Goal: Information Seeking & Learning: Learn about a topic

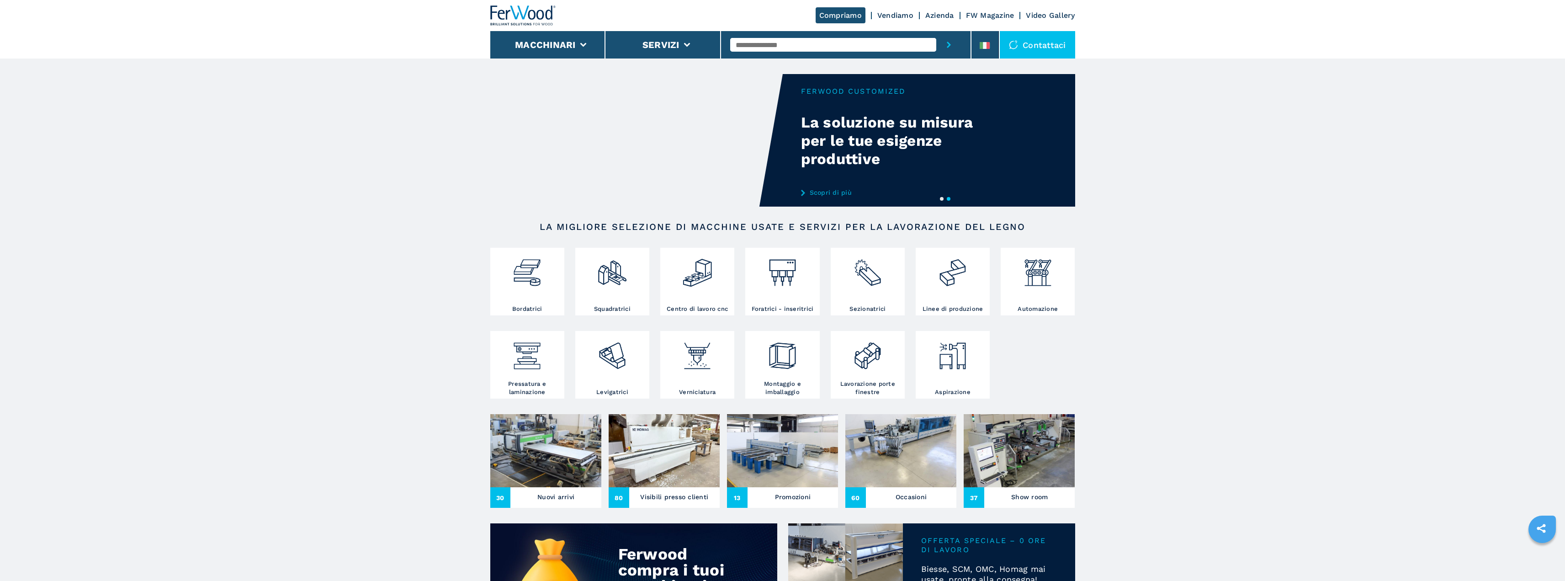
click at [852, 46] on input "text" at bounding box center [833, 45] width 206 height 14
click at [936, 31] on button "submit-button" at bounding box center [948, 44] width 25 height 27
click at [752, 44] on input "*******" at bounding box center [833, 45] width 206 height 14
type input "******"
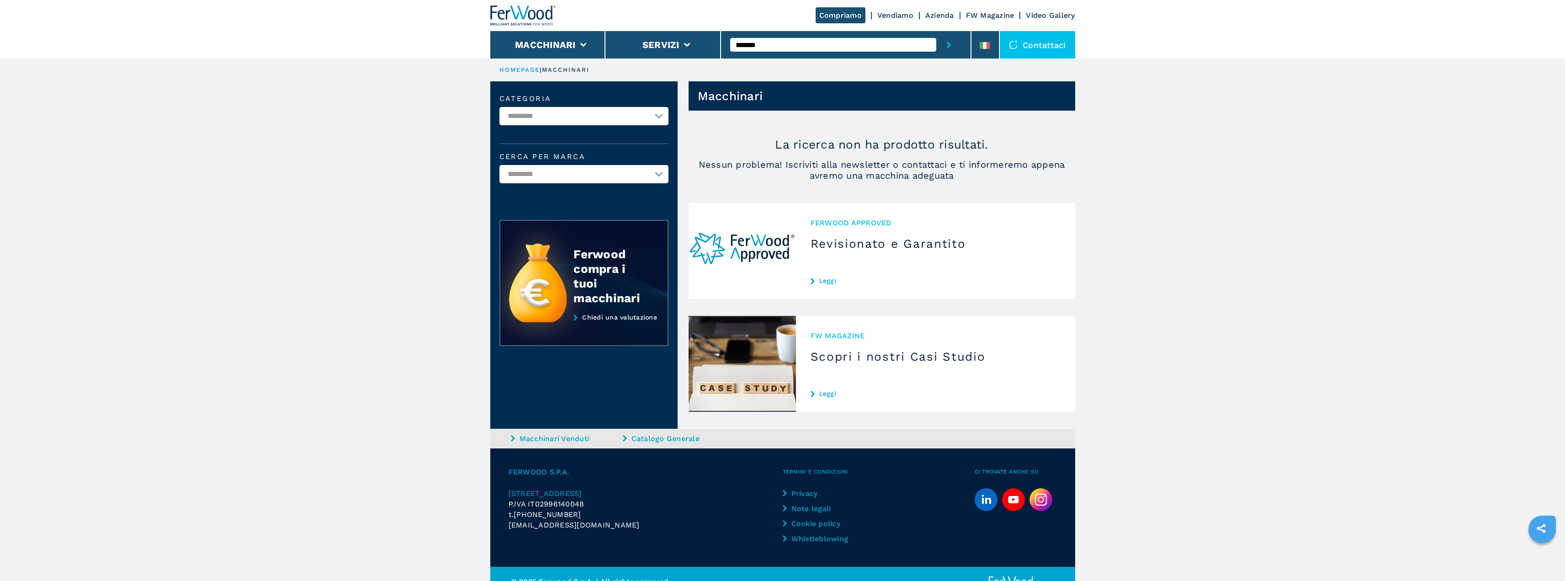
click at [753, 42] on input "*******" at bounding box center [833, 45] width 206 height 14
type input "******"
click at [936, 31] on button "submit-button" at bounding box center [948, 44] width 25 height 27
click at [548, 40] on button "Macchinari" at bounding box center [545, 44] width 61 height 11
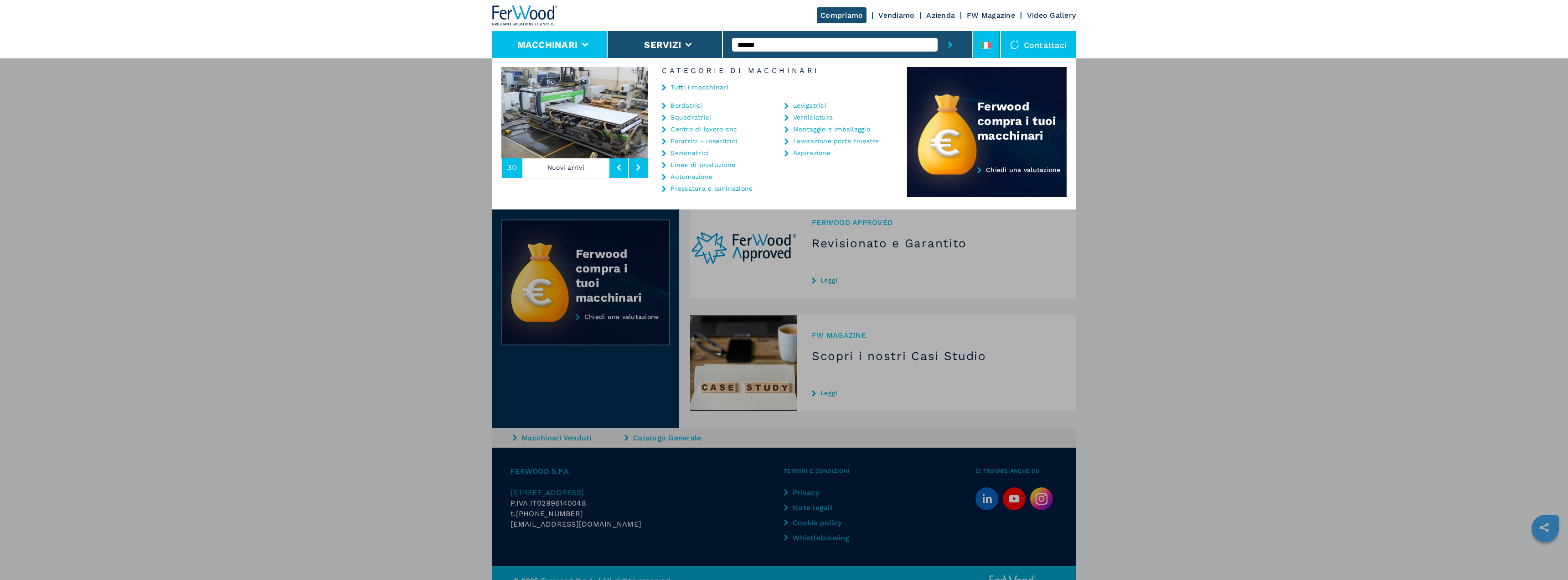
click at [988, 39] on li at bounding box center [985, 44] width 27 height 27
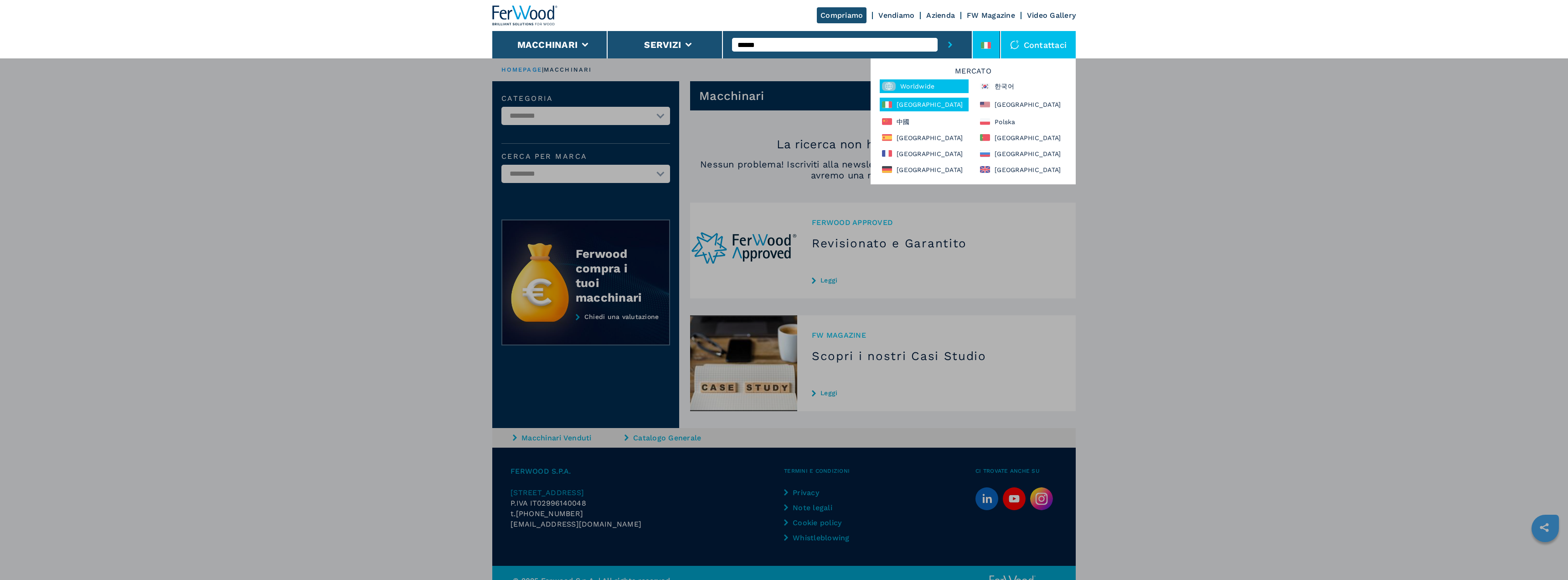
click at [936, 87] on div "Worldwide" at bounding box center [924, 87] width 89 height 14
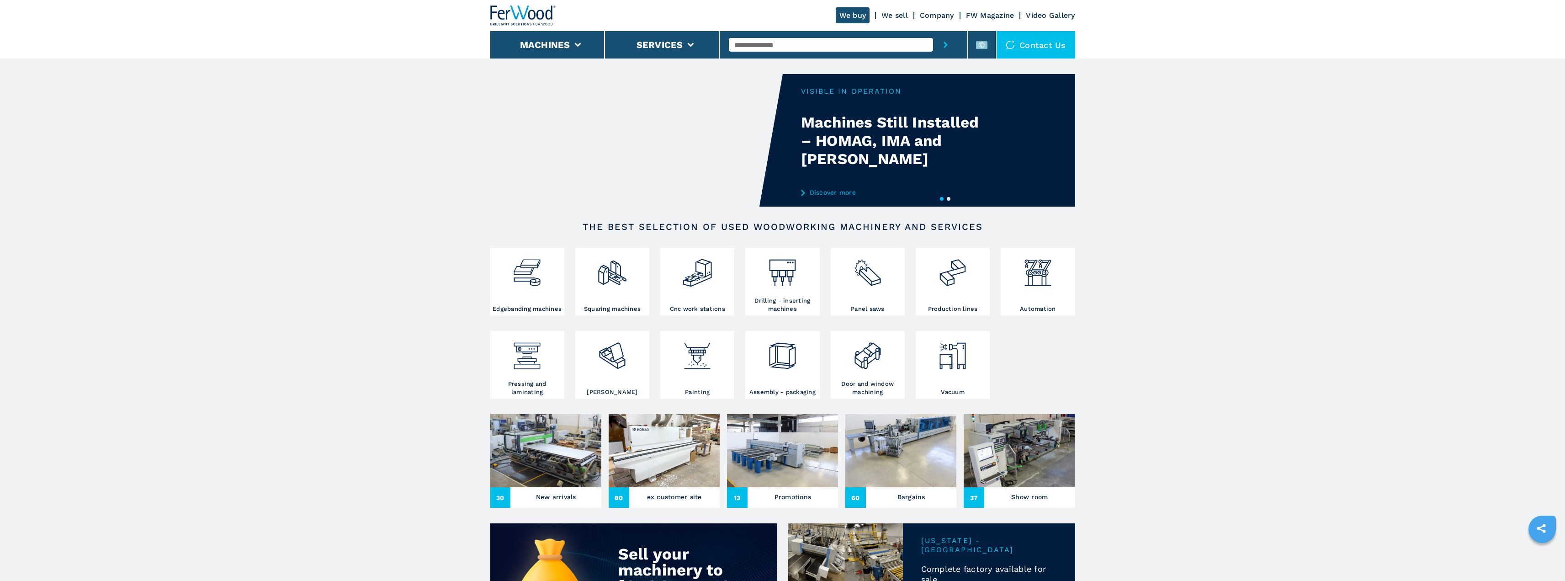
click at [876, 43] on input "text" at bounding box center [831, 45] width 204 height 14
type input "****"
click at [933, 31] on button "submit-button" at bounding box center [945, 44] width 25 height 27
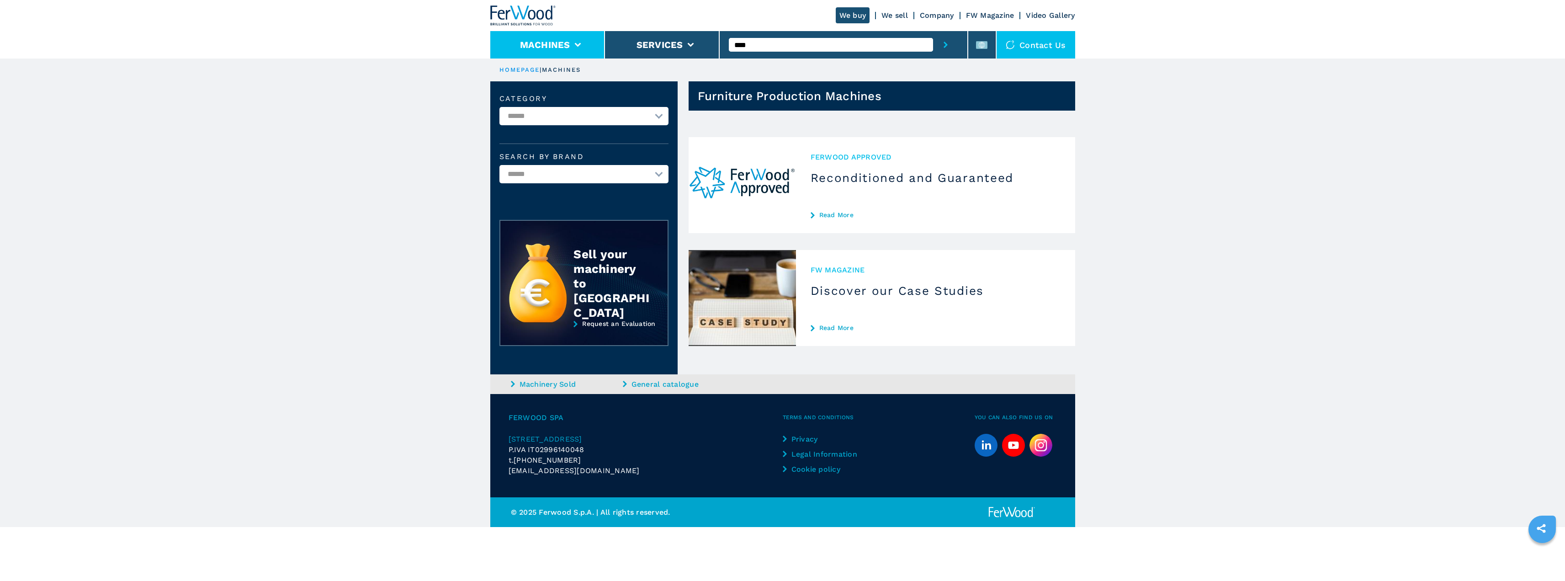
click at [526, 40] on button "Machines" at bounding box center [545, 44] width 50 height 11
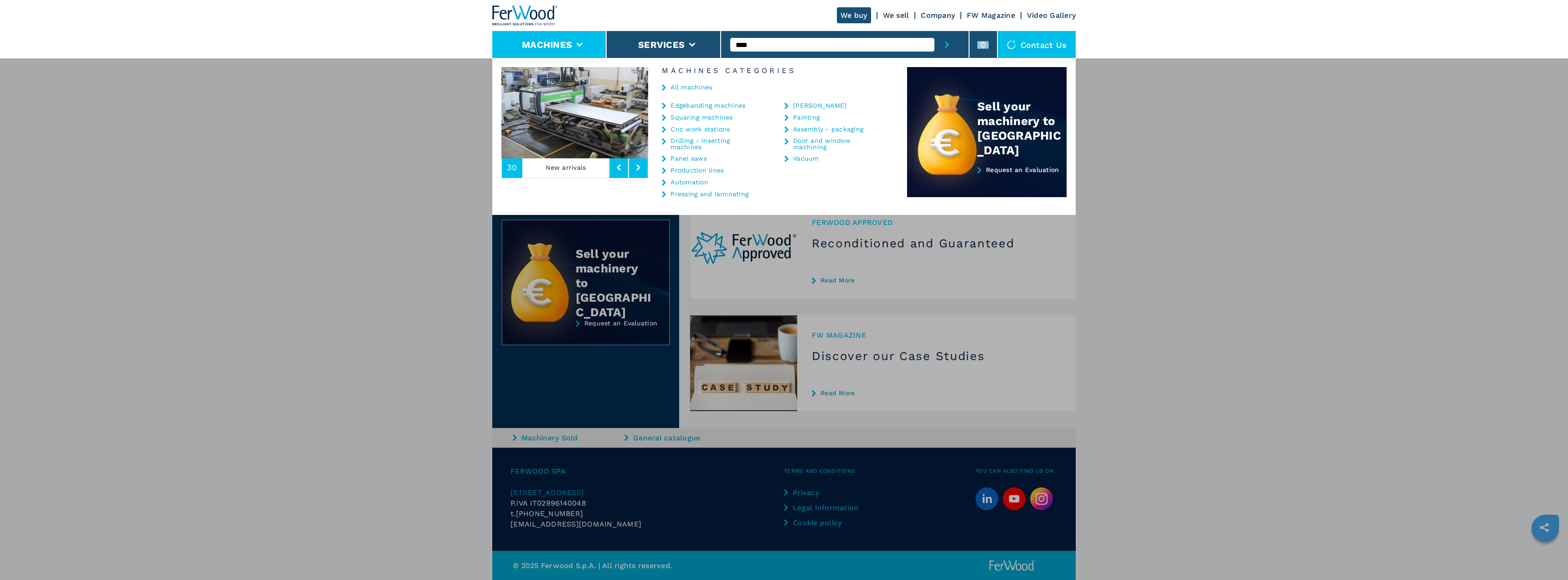
click at [686, 132] on link "Cnc work stations" at bounding box center [699, 129] width 59 height 6
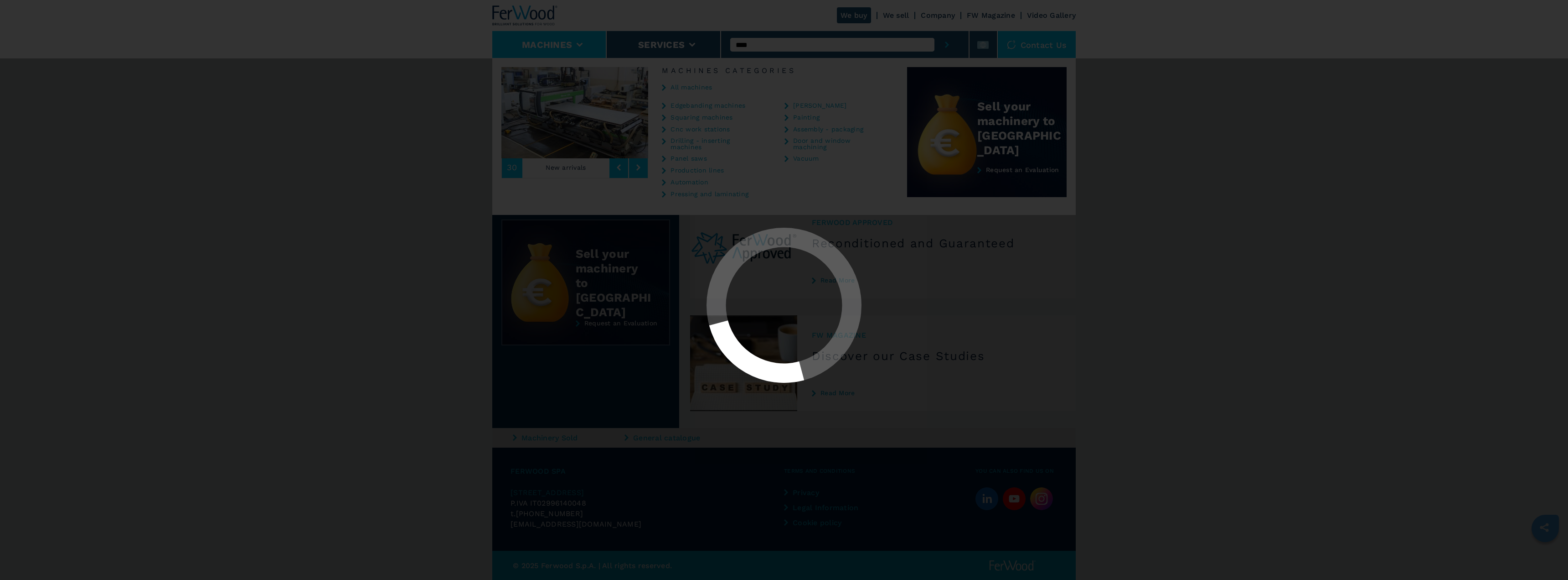
select select "**********"
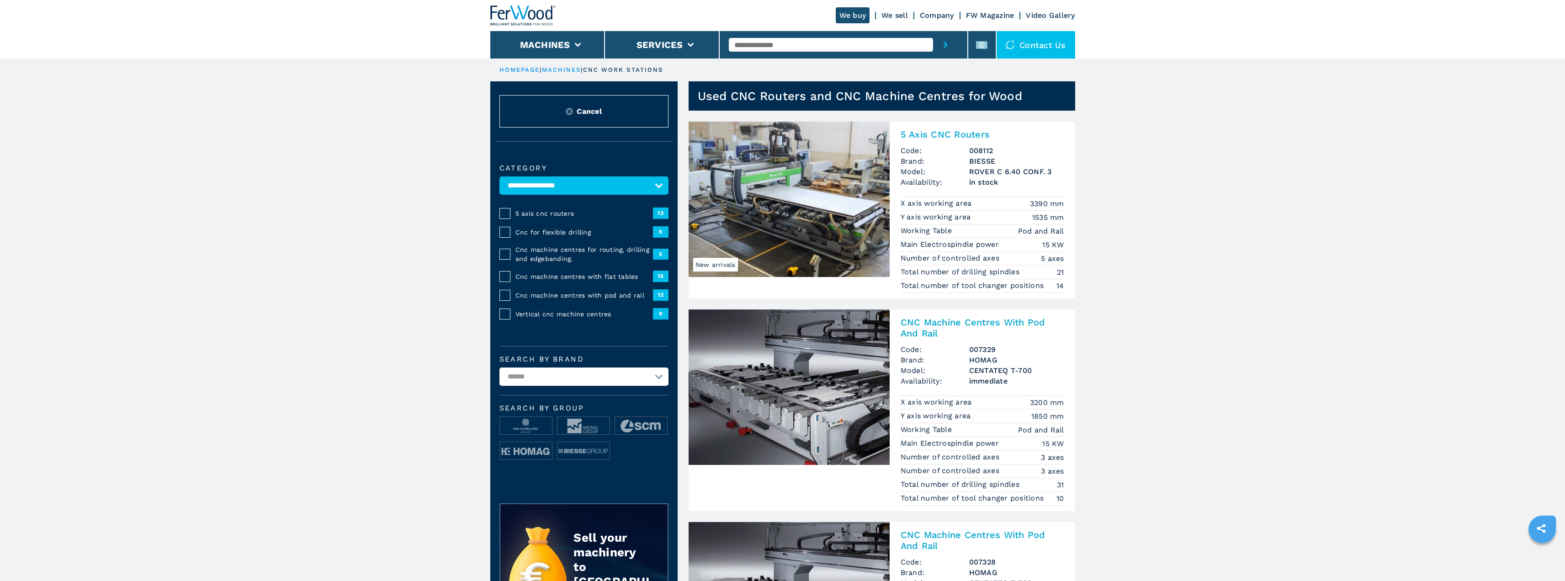
click at [606, 295] on span "Cnc machine centres with pod and rail" at bounding box center [584, 295] width 138 height 9
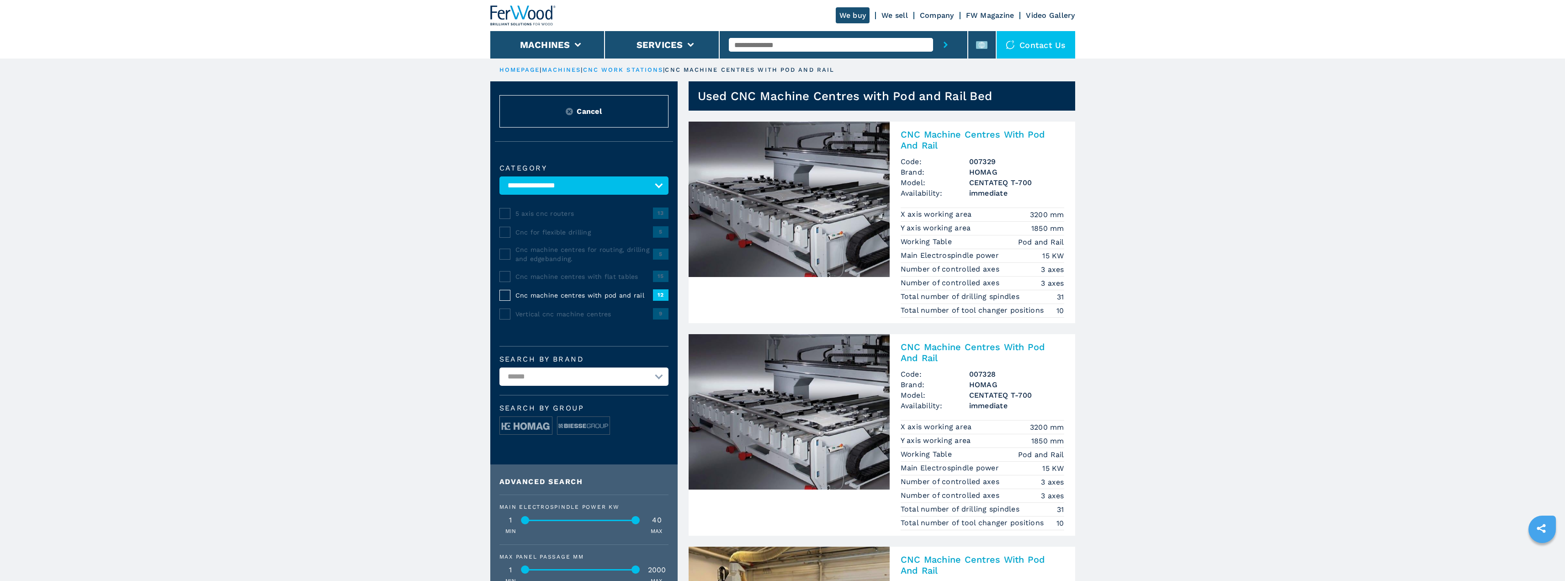
click at [972, 135] on h2 "CNC Machine Centres With Pod And Rail" at bounding box center [983, 140] width 164 height 22
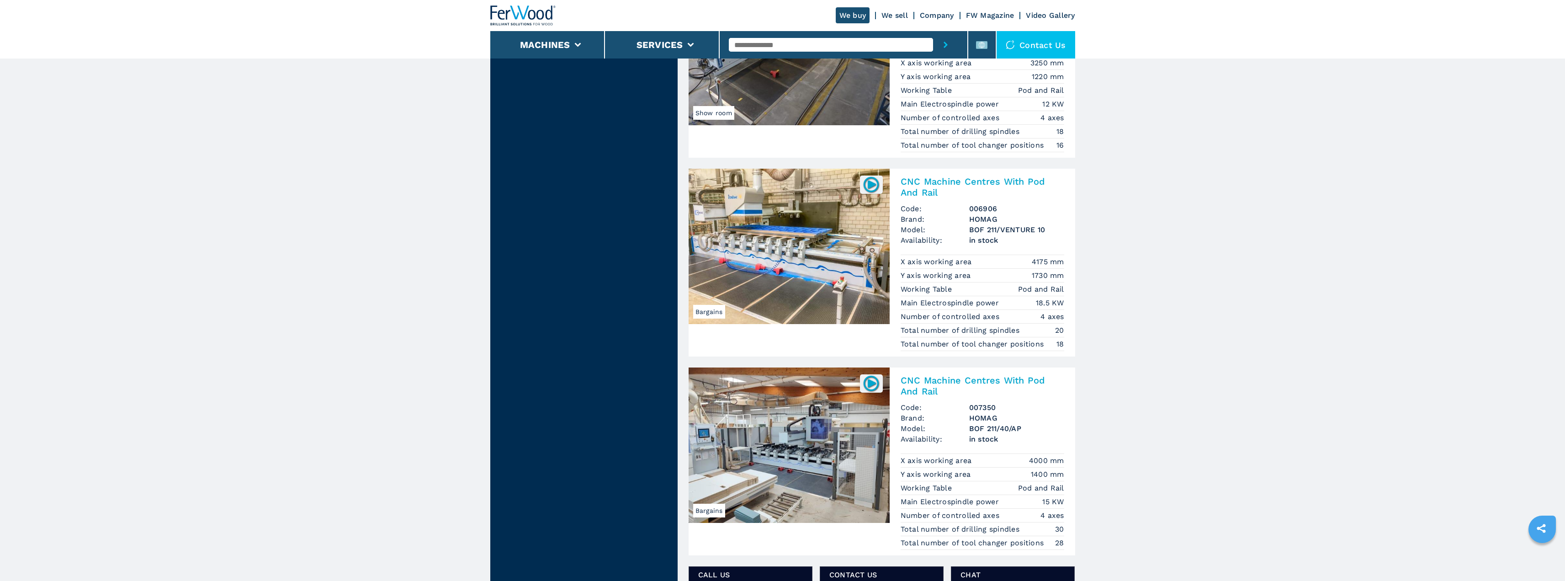
scroll to position [1188, 0]
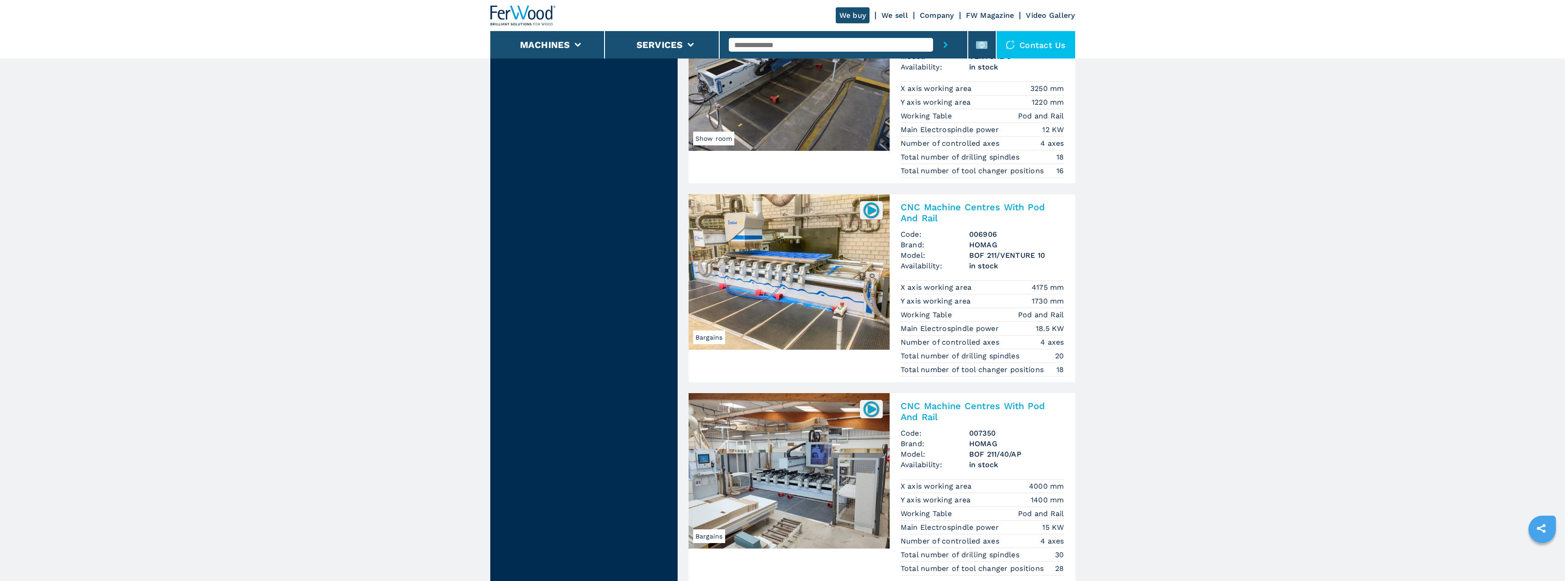
click at [1024, 205] on h2 "CNC Machine Centres With Pod And Rail" at bounding box center [983, 213] width 164 height 22
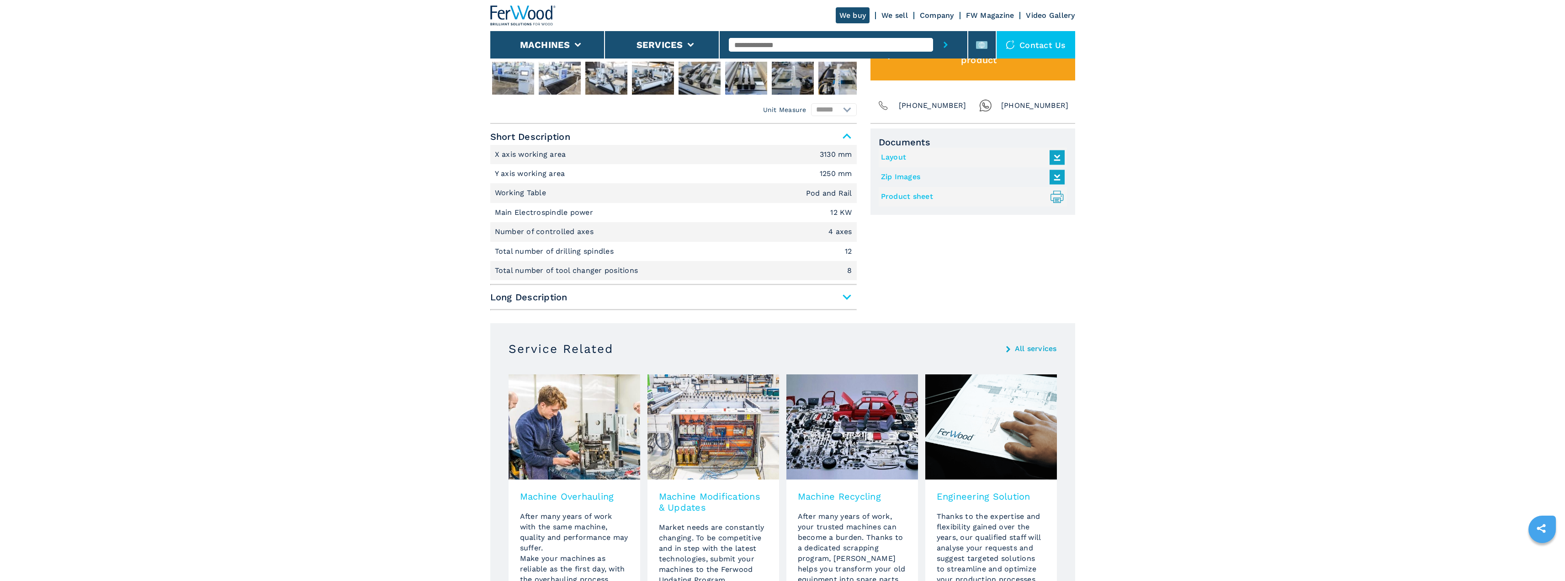
scroll to position [548, 0]
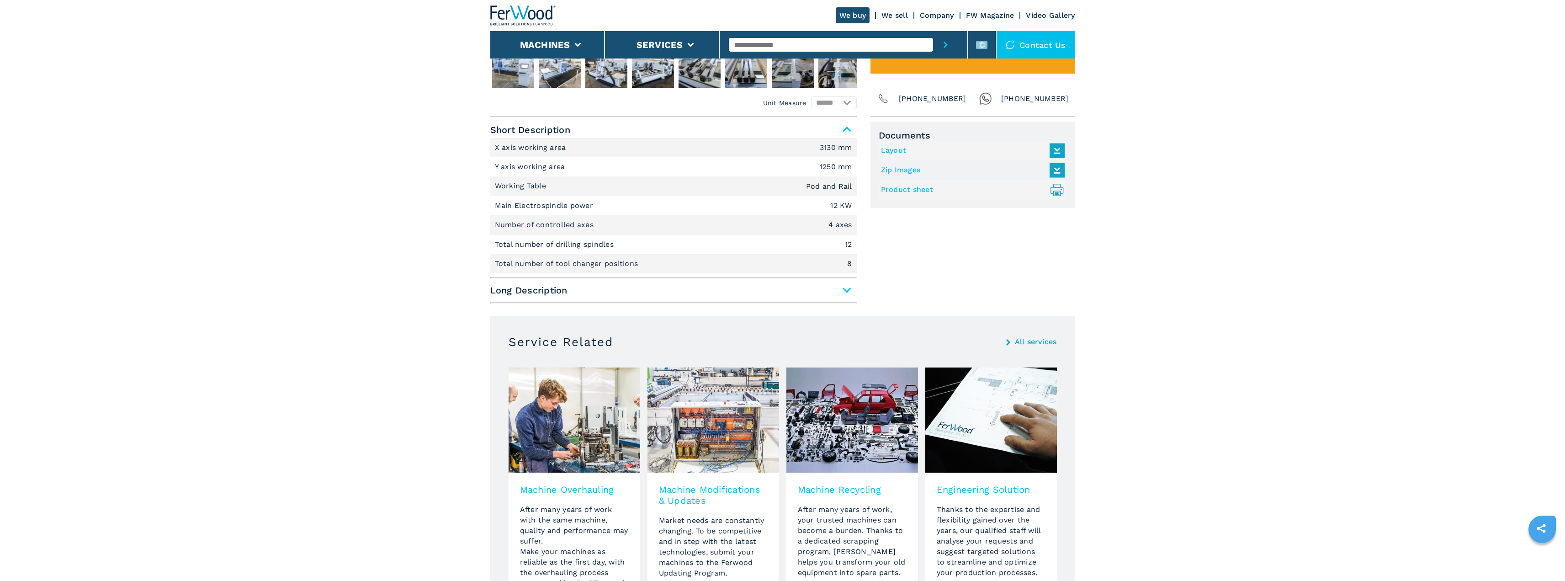
click at [847, 126] on span "Short Description" at bounding box center [673, 130] width 366 height 16
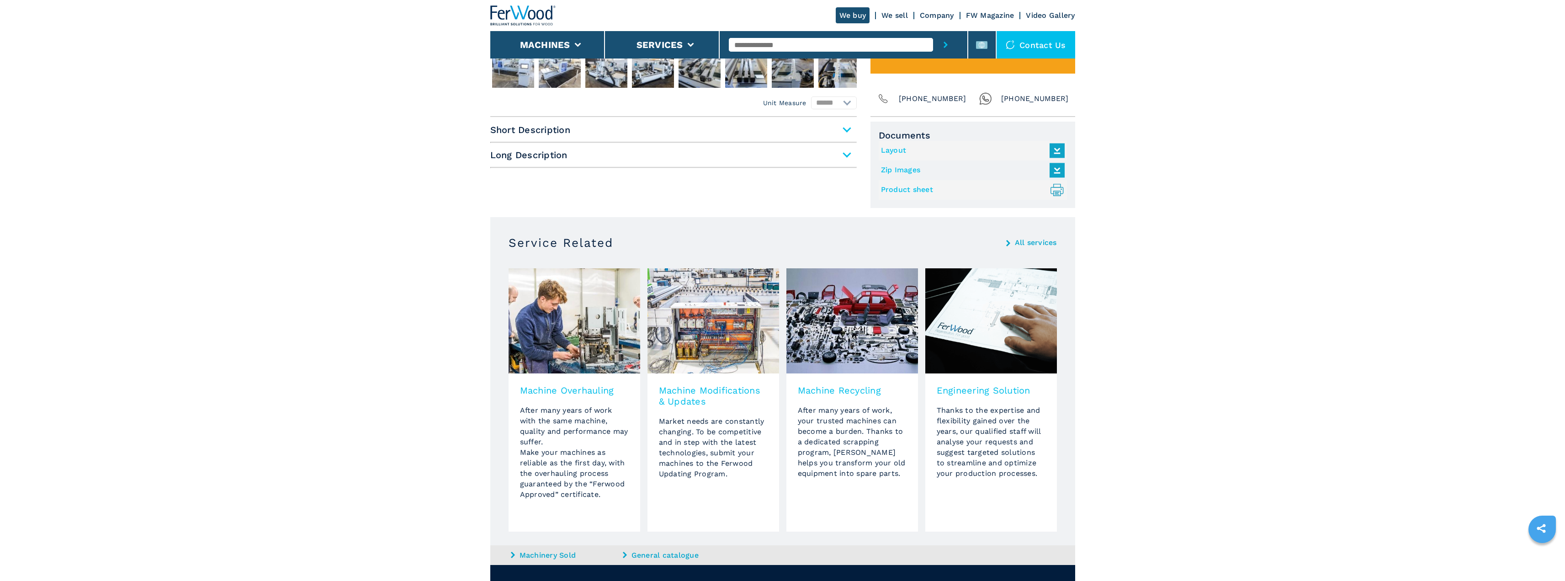
click at [849, 128] on span "Short Description" at bounding box center [673, 130] width 366 height 16
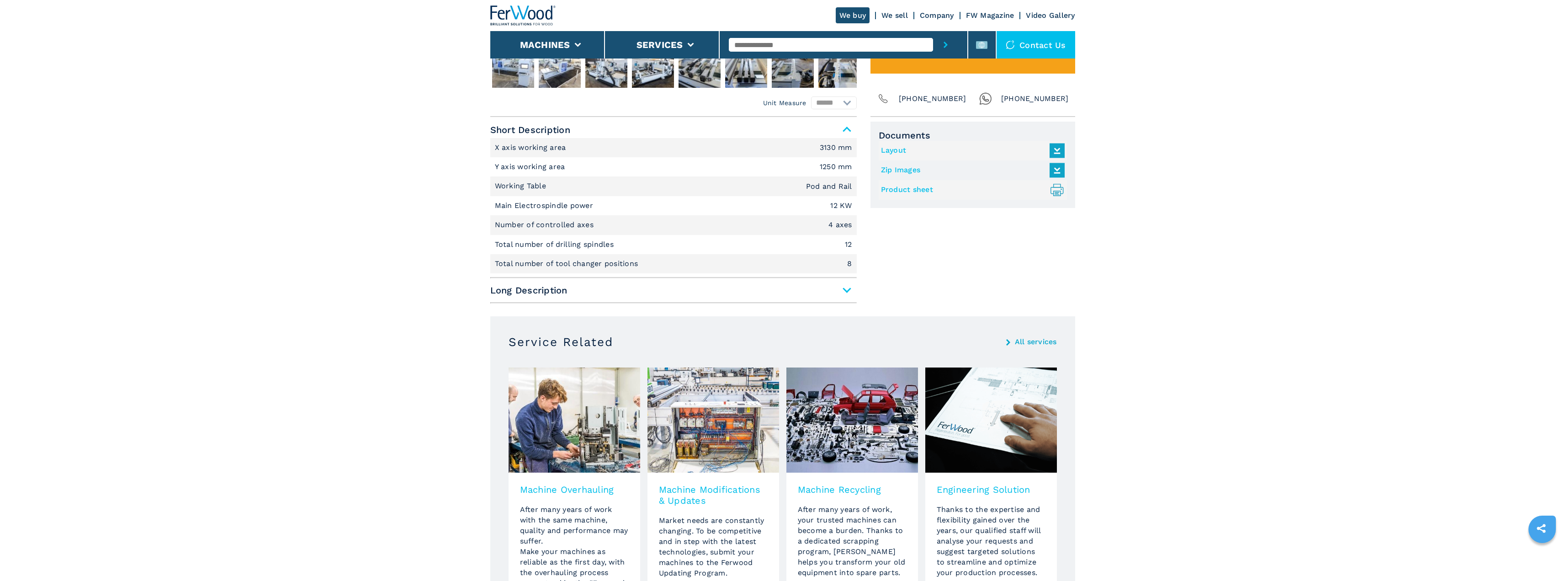
click at [852, 292] on span "Long Description" at bounding box center [673, 290] width 366 height 16
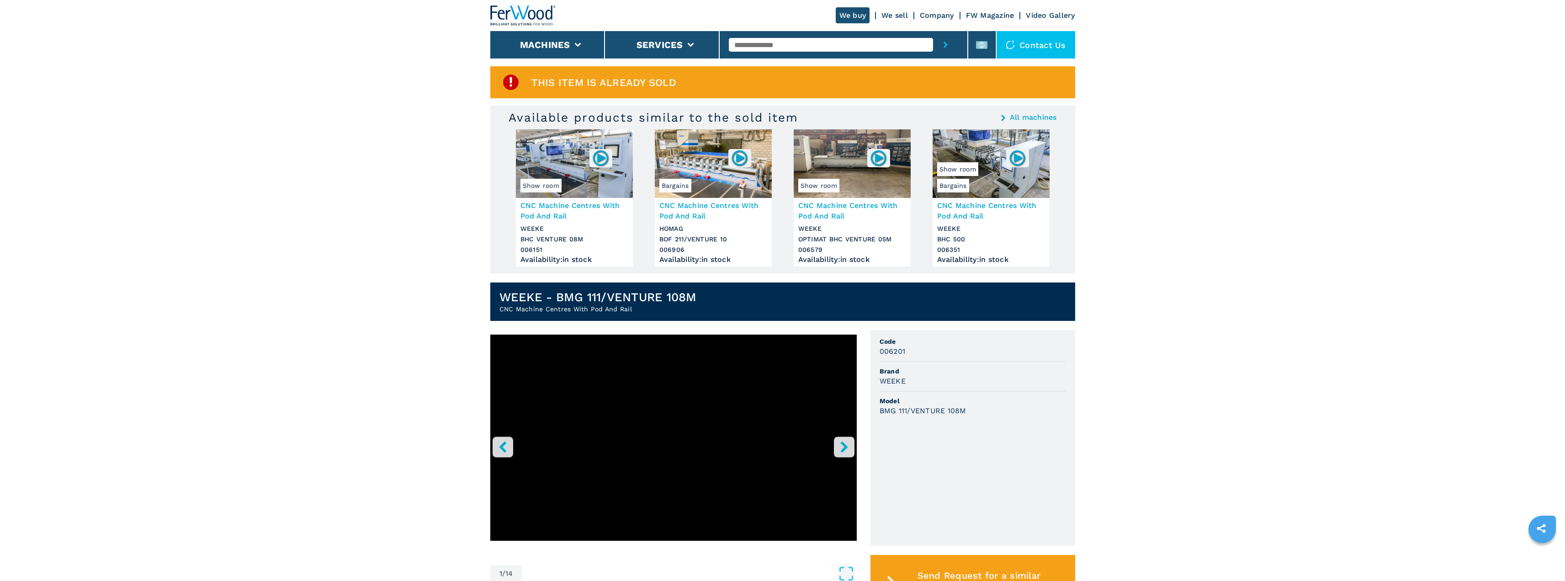
scroll to position [0, 0]
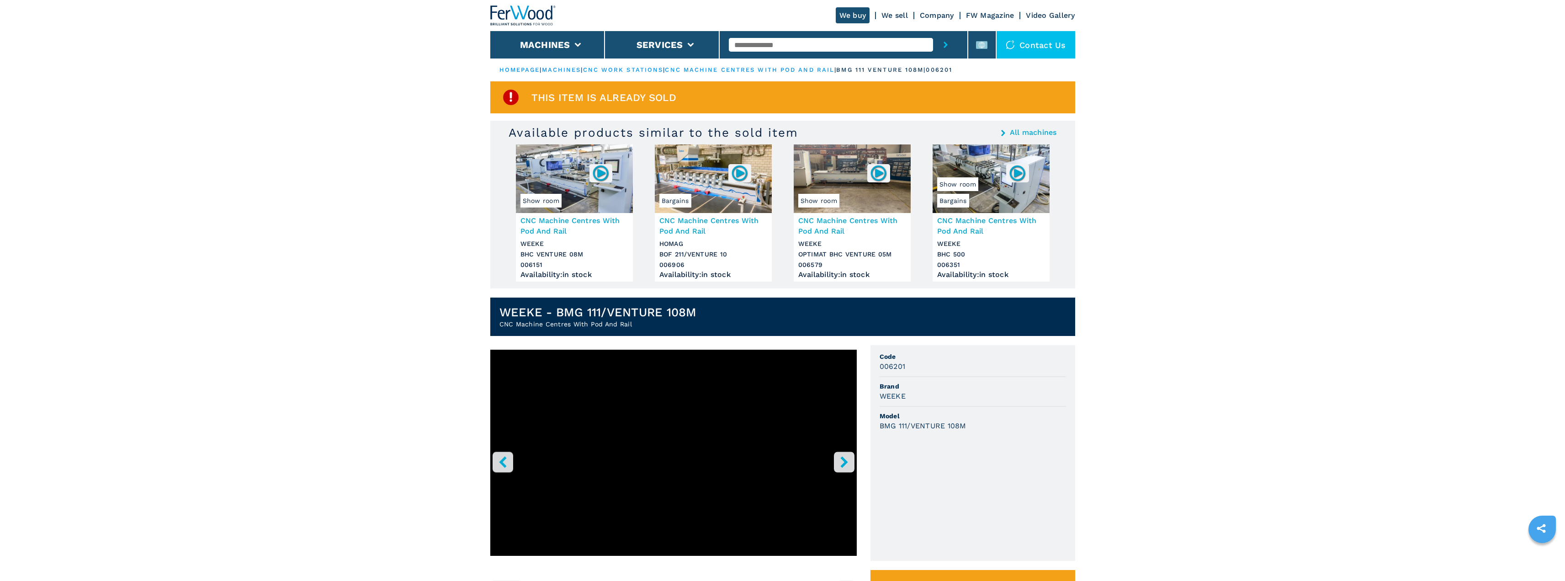
click at [767, 70] on link "cnc machine centres with pod and rail" at bounding box center [750, 69] width 170 height 7
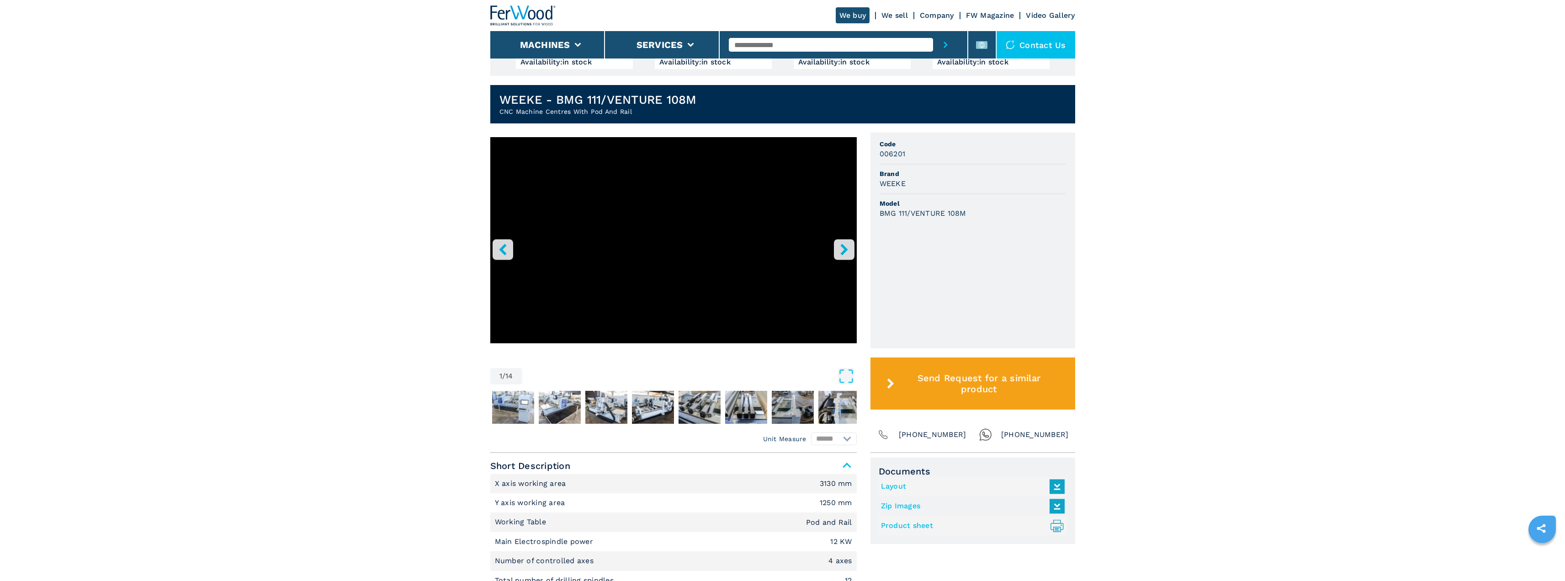
scroll to position [228, 0]
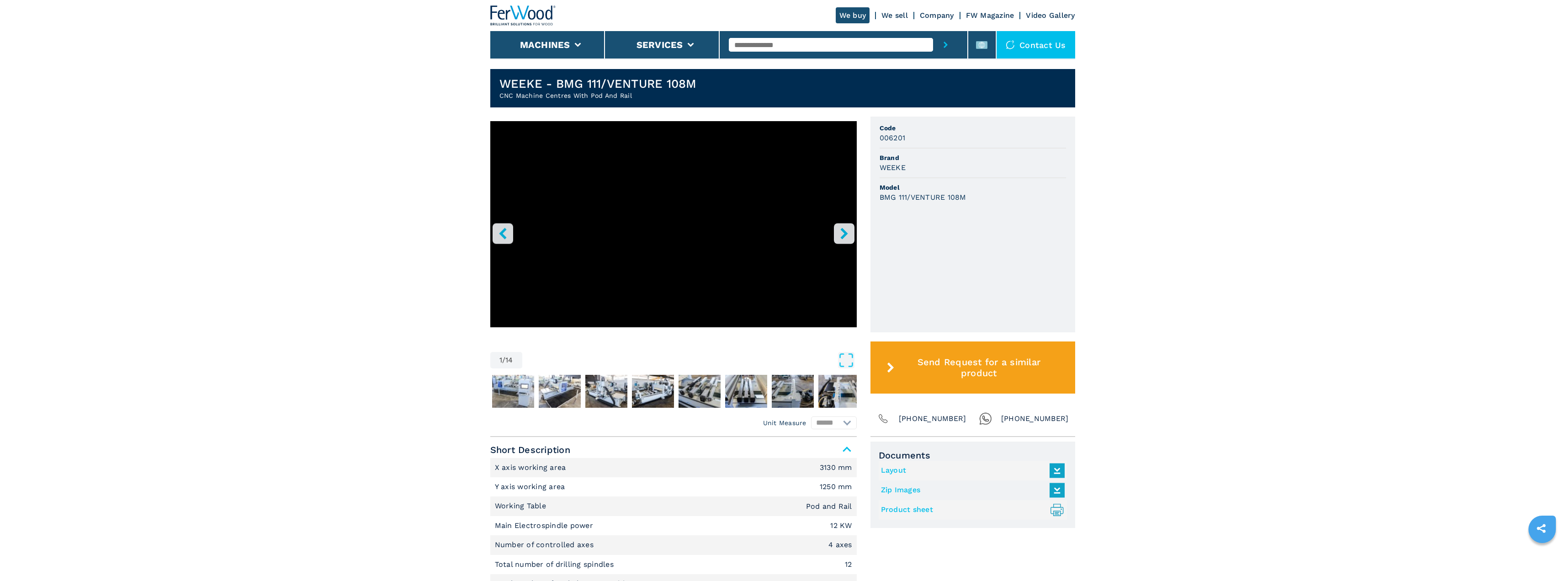
click at [837, 428] on select "****** ********" at bounding box center [834, 422] width 46 height 13
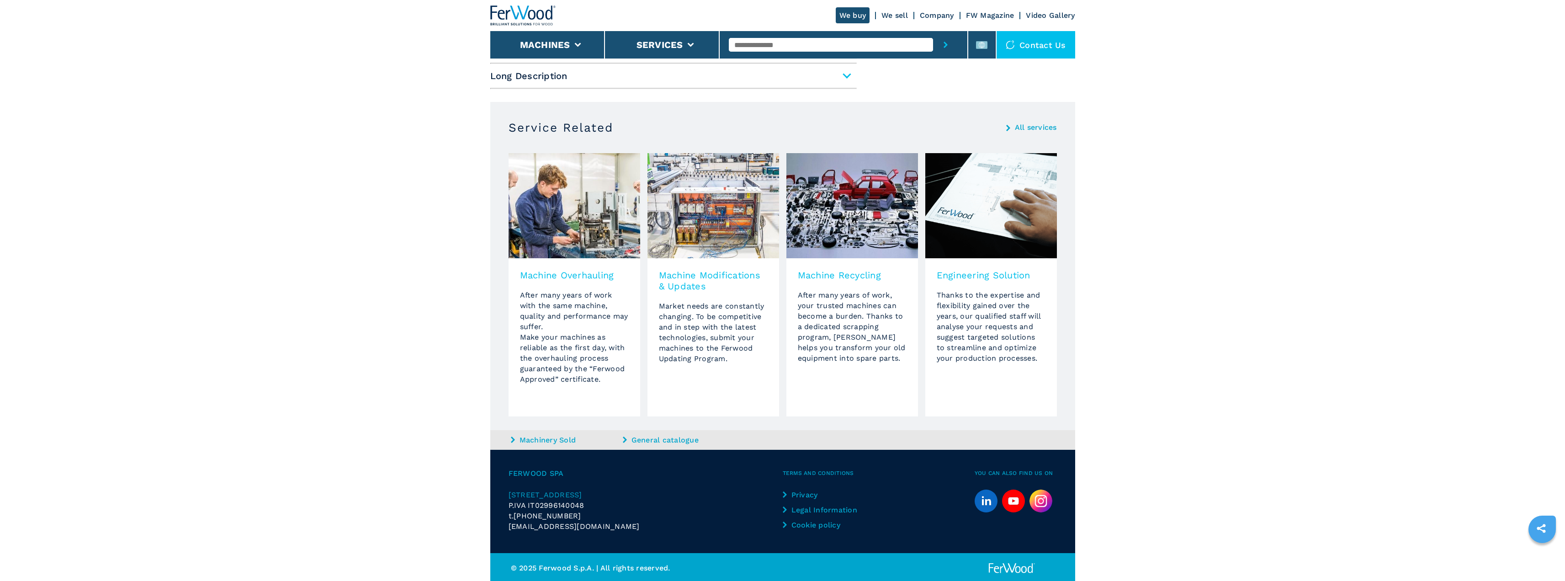
scroll to position [765, 0]
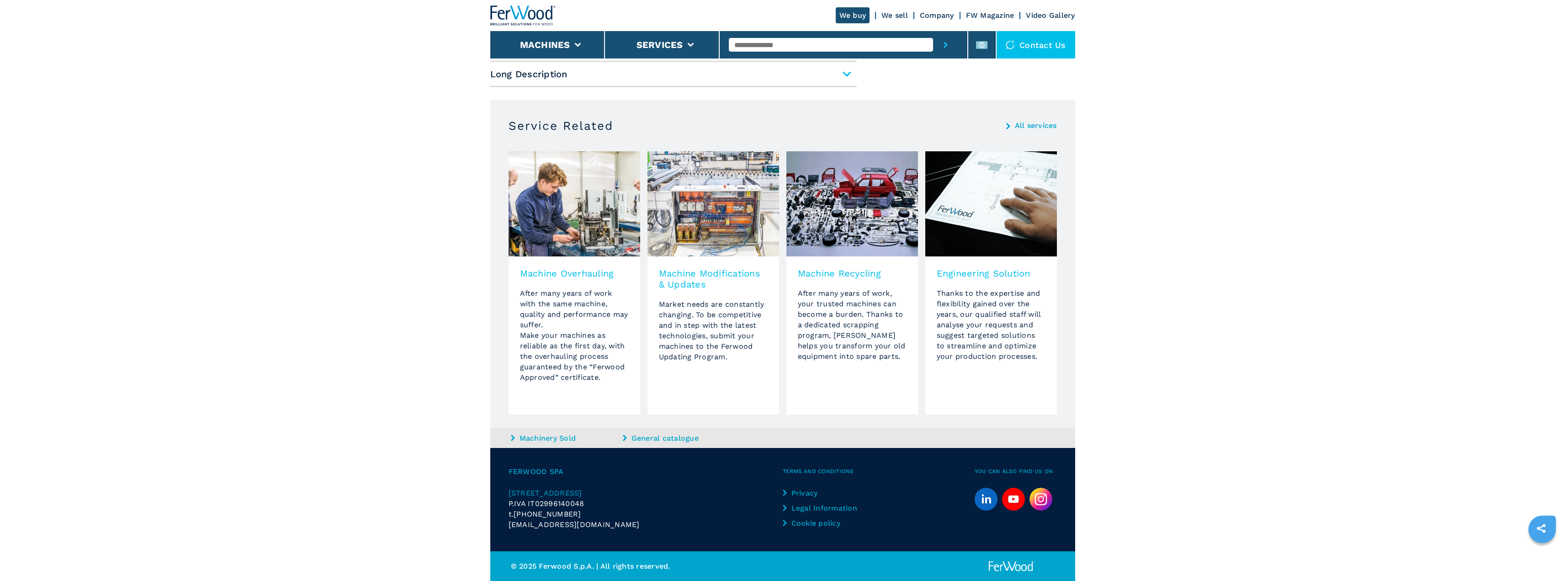
click at [512, 439] on icon at bounding box center [513, 438] width 4 height 6
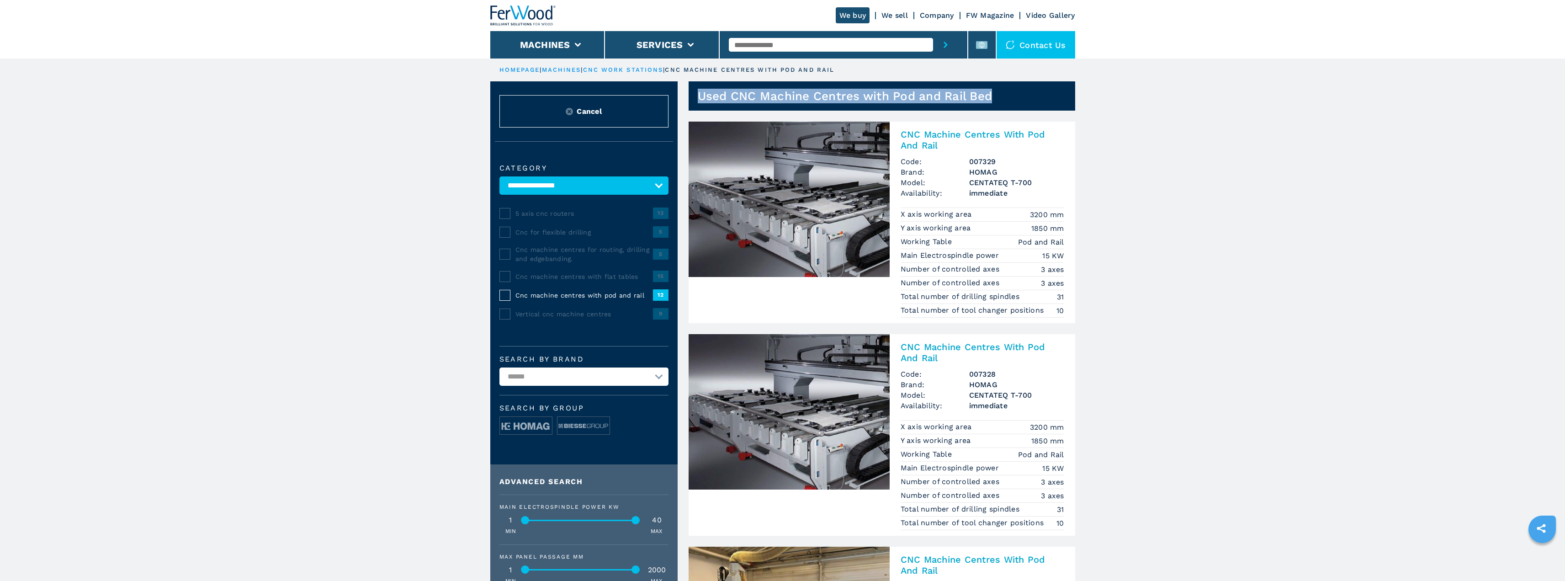
drag, startPoint x: 1003, startPoint y: 91, endPoint x: 692, endPoint y: 87, distance: 311.2
click at [692, 87] on header "Used CNC Machine Centres with Pod and Rail Bed" at bounding box center [882, 95] width 387 height 29
click at [568, 70] on link "machines" at bounding box center [561, 69] width 39 height 7
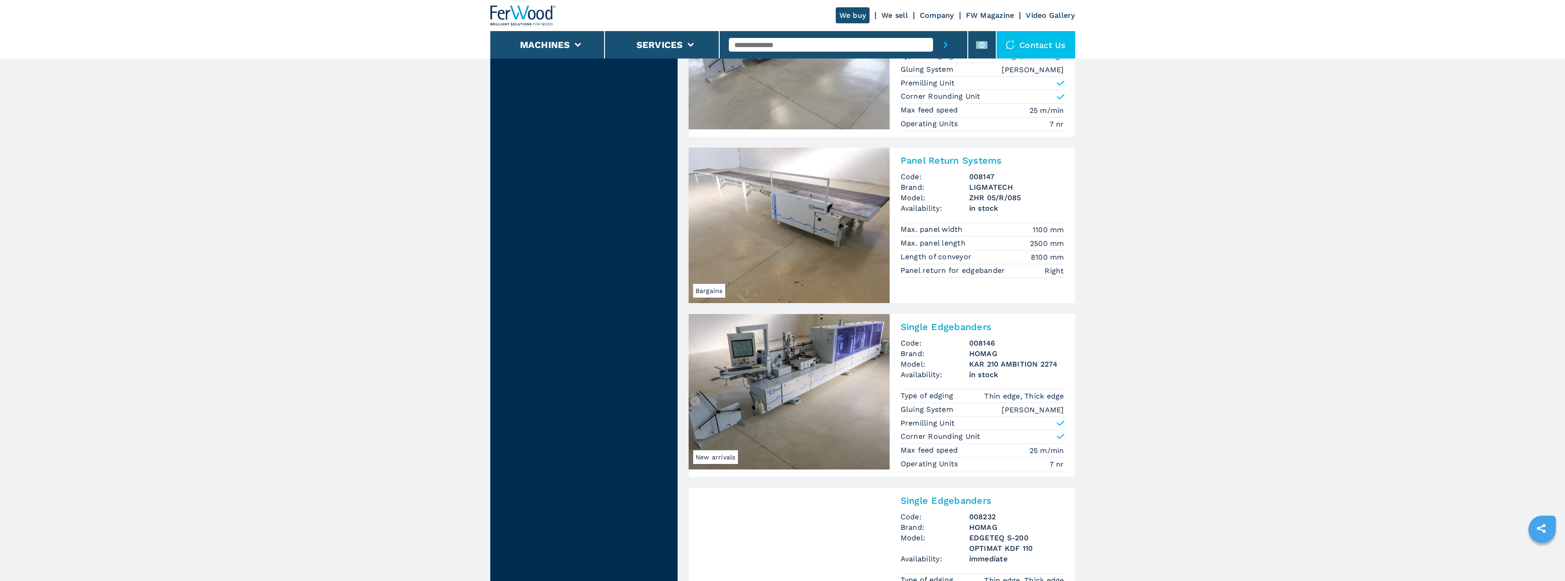
scroll to position [1874, 0]
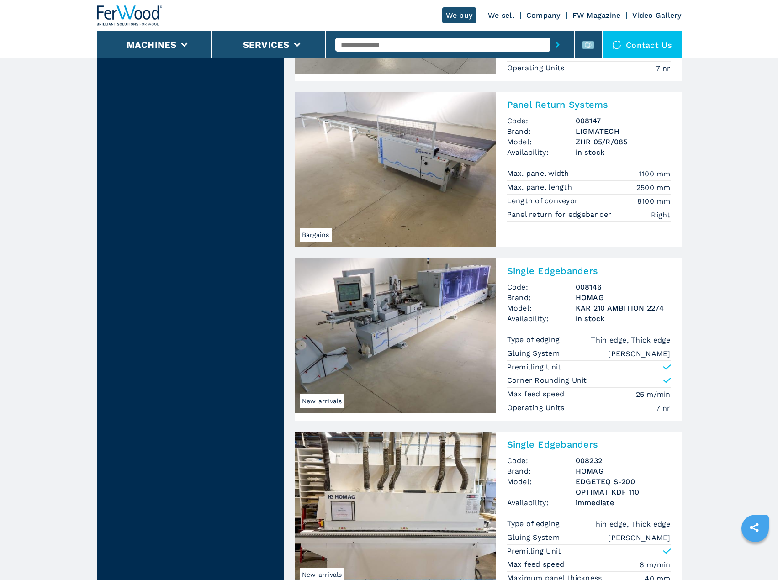
click at [435, 43] on input "text" at bounding box center [442, 45] width 215 height 14
type input "****"
click at [551, 34] on button "submit-button" at bounding box center [558, 44] width 14 height 21
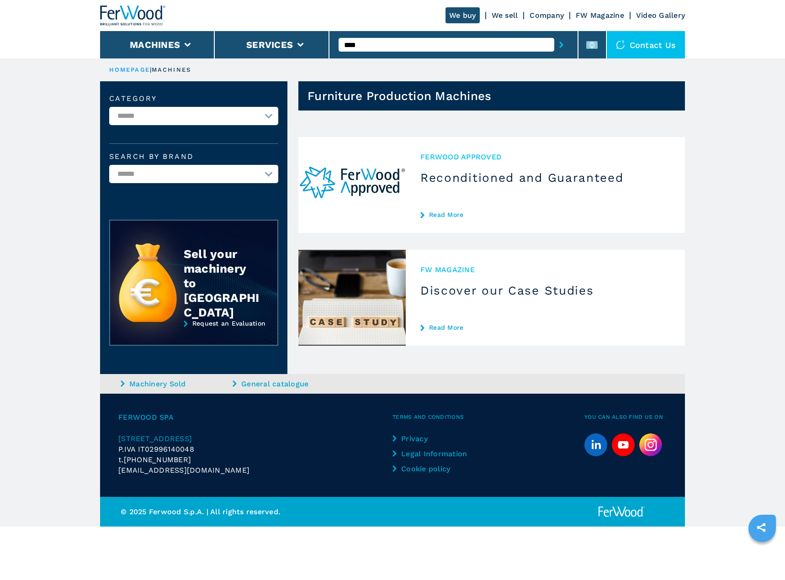
click at [444, 46] on input "****" at bounding box center [446, 45] width 215 height 14
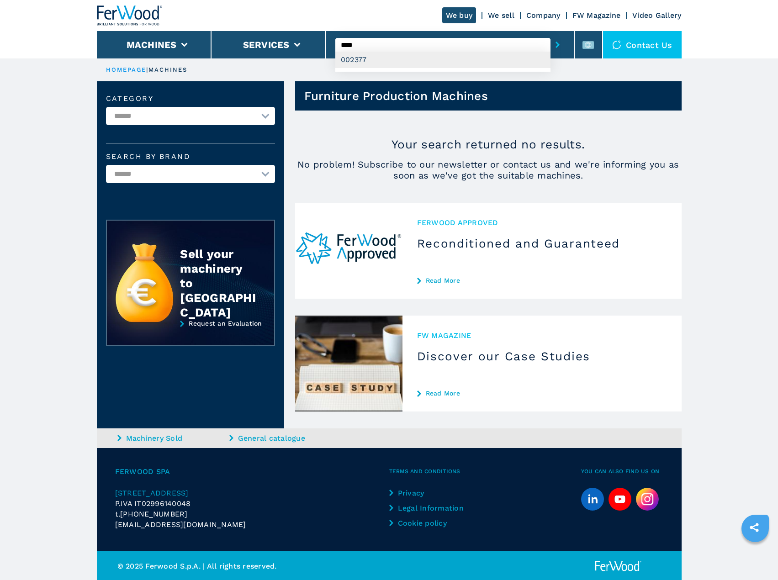
click at [437, 55] on div "002377" at bounding box center [442, 60] width 215 height 16
type input "******"
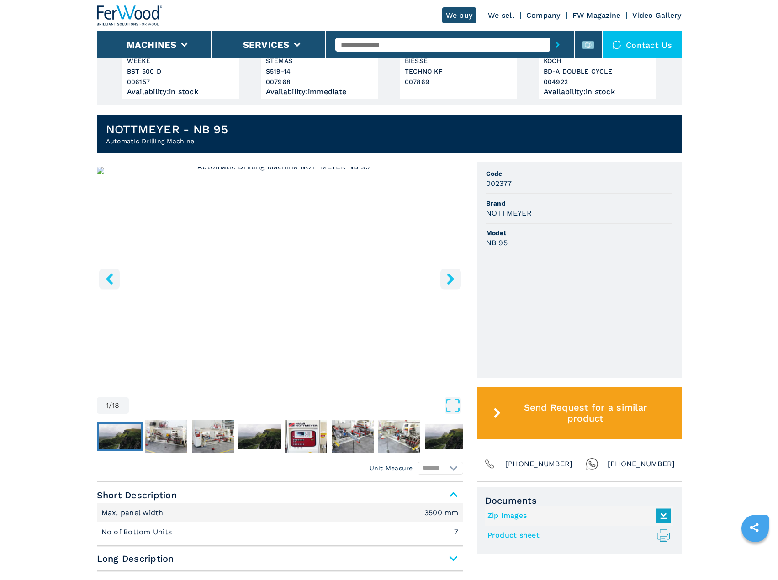
scroll to position [183, 0]
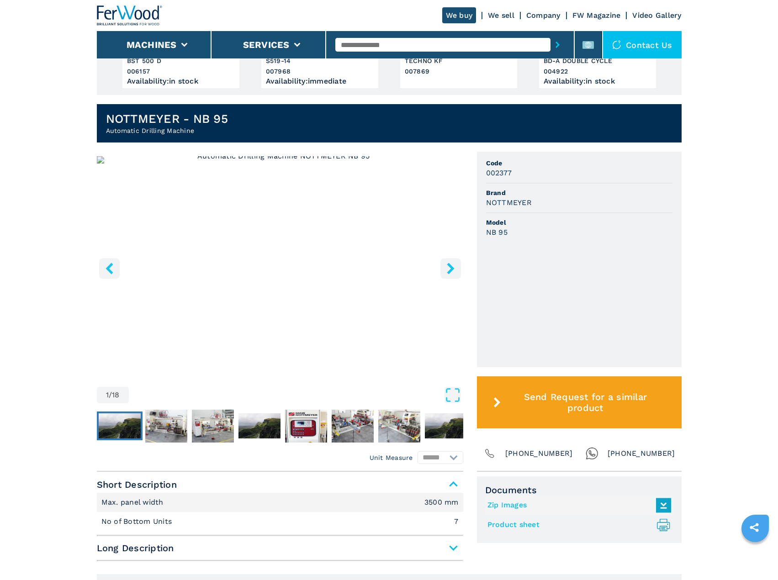
click at [451, 269] on icon "right-button" at bounding box center [450, 268] width 7 height 11
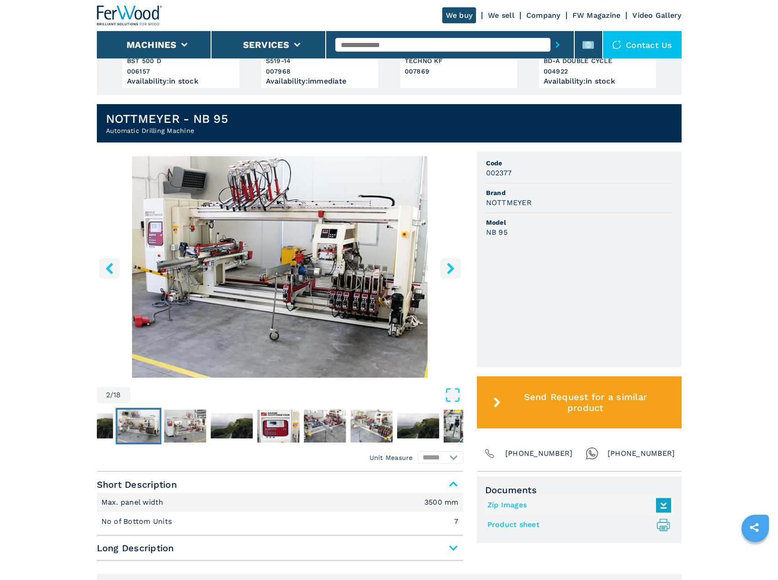
click at [451, 269] on icon "right-button" at bounding box center [450, 268] width 7 height 11
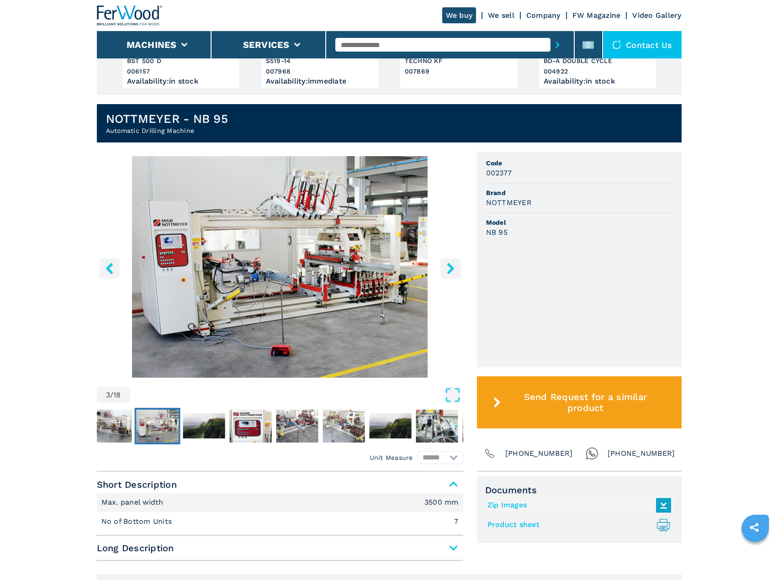
click at [451, 269] on icon "right-button" at bounding box center [450, 268] width 7 height 11
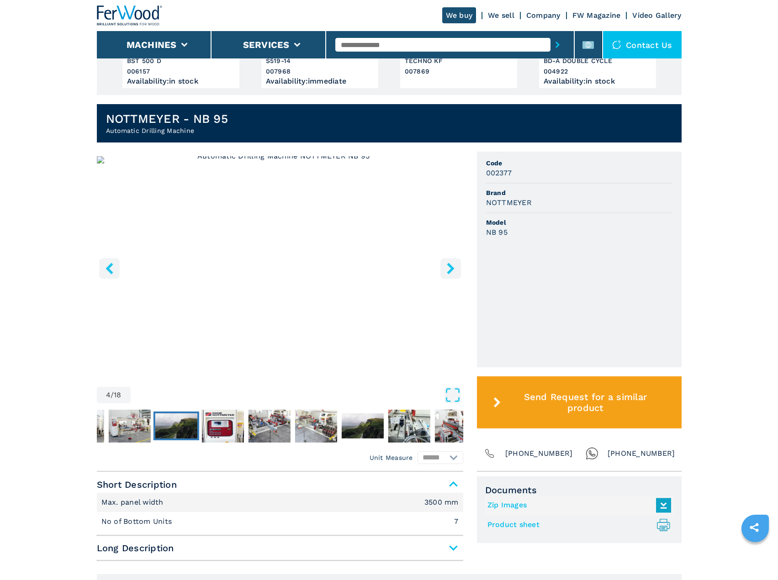
click at [451, 269] on icon "right-button" at bounding box center [450, 268] width 7 height 11
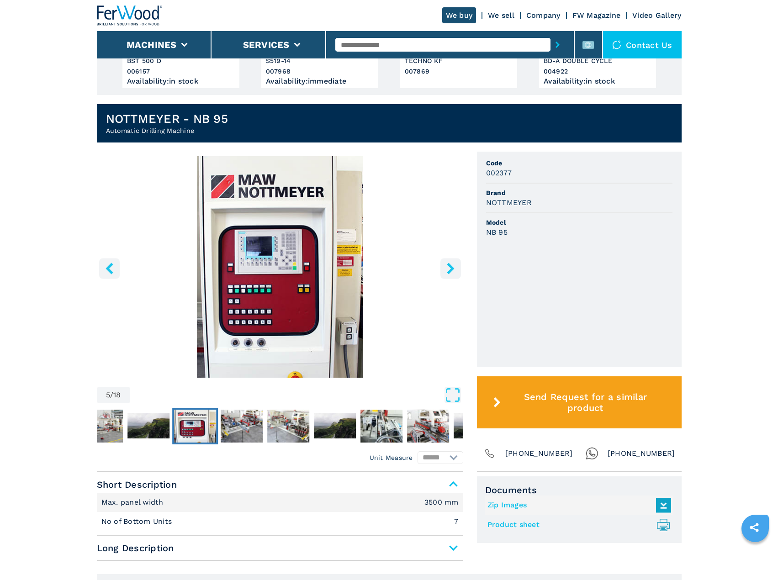
click at [451, 269] on icon "right-button" at bounding box center [450, 268] width 7 height 11
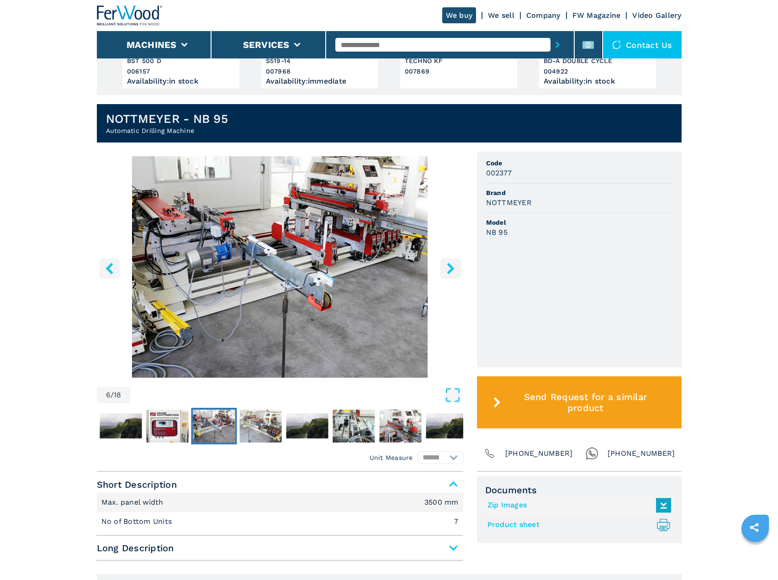
click at [451, 269] on icon "right-button" at bounding box center [450, 268] width 7 height 11
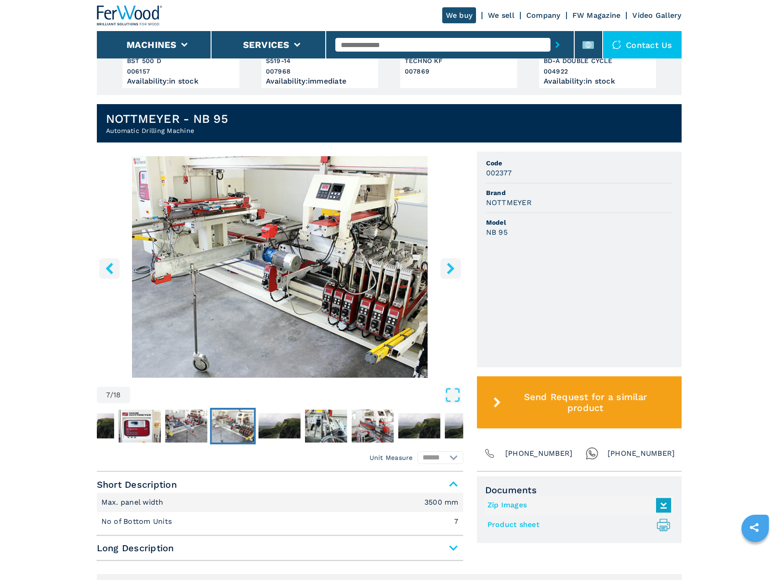
click at [451, 269] on icon "right-button" at bounding box center [450, 268] width 7 height 11
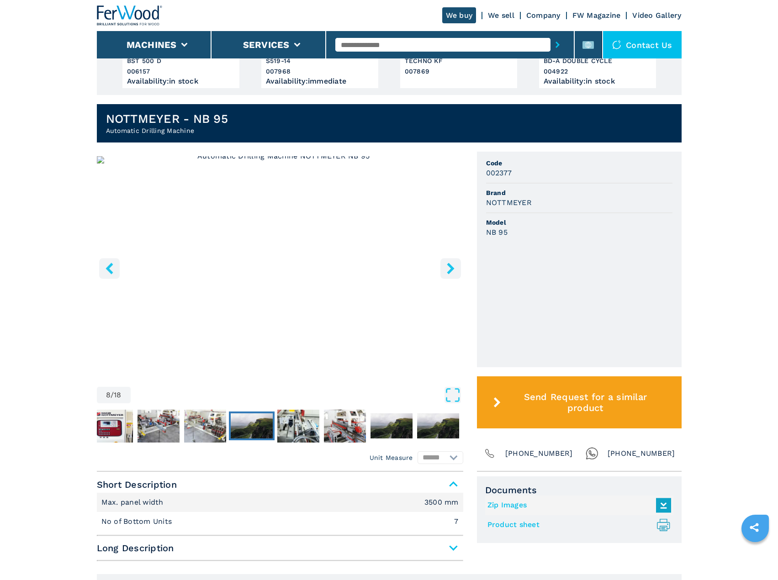
click at [451, 269] on icon "right-button" at bounding box center [450, 268] width 7 height 11
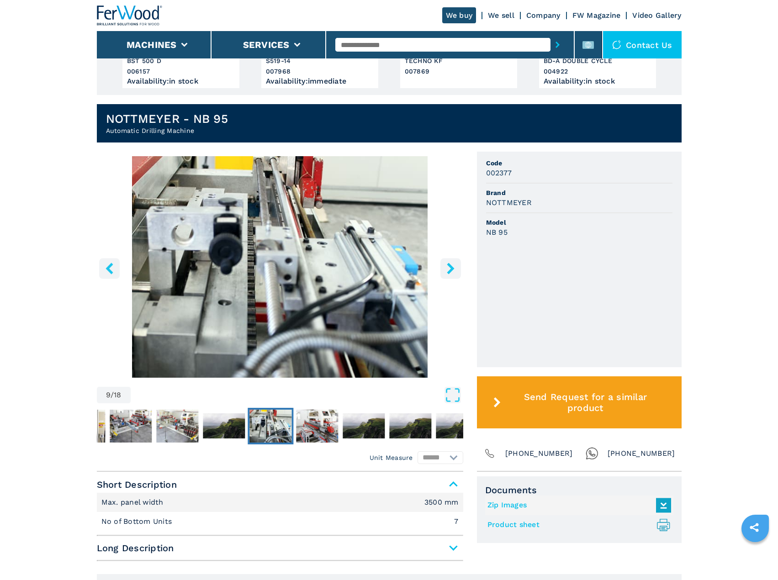
click at [451, 269] on icon "right-button" at bounding box center [450, 268] width 7 height 11
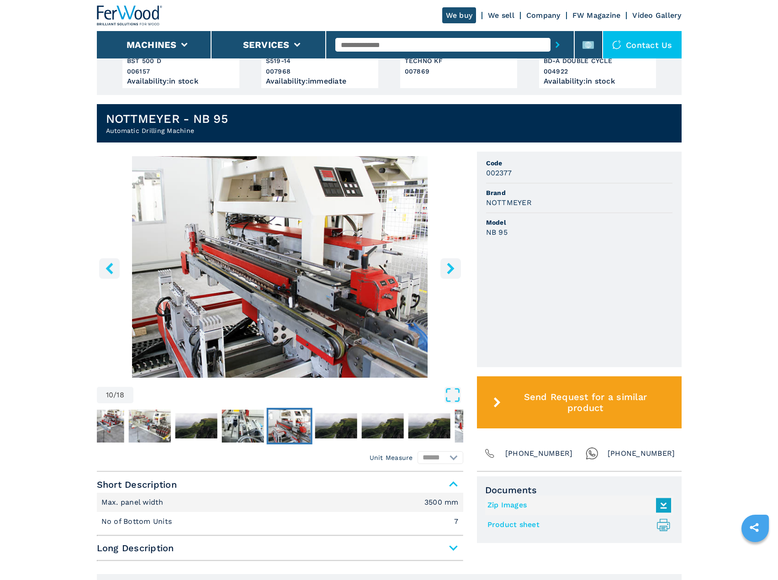
click at [451, 269] on icon "right-button" at bounding box center [450, 268] width 7 height 11
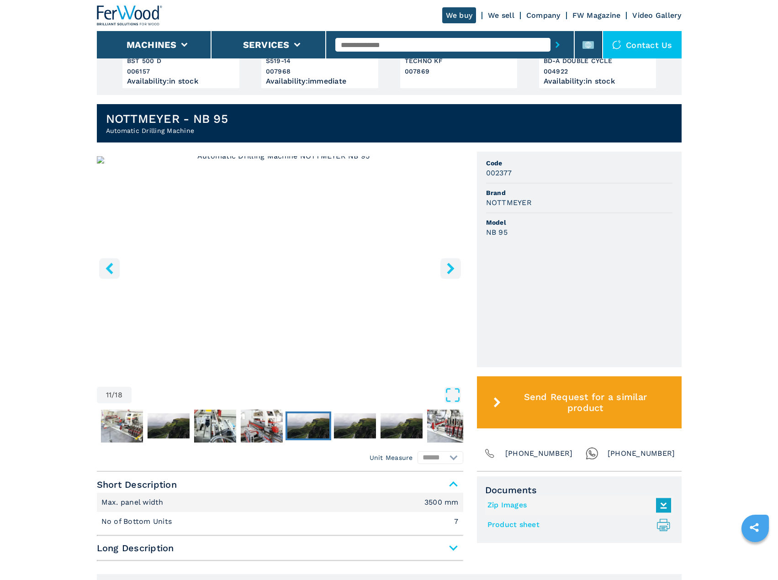
click at [451, 269] on icon "right-button" at bounding box center [450, 268] width 7 height 11
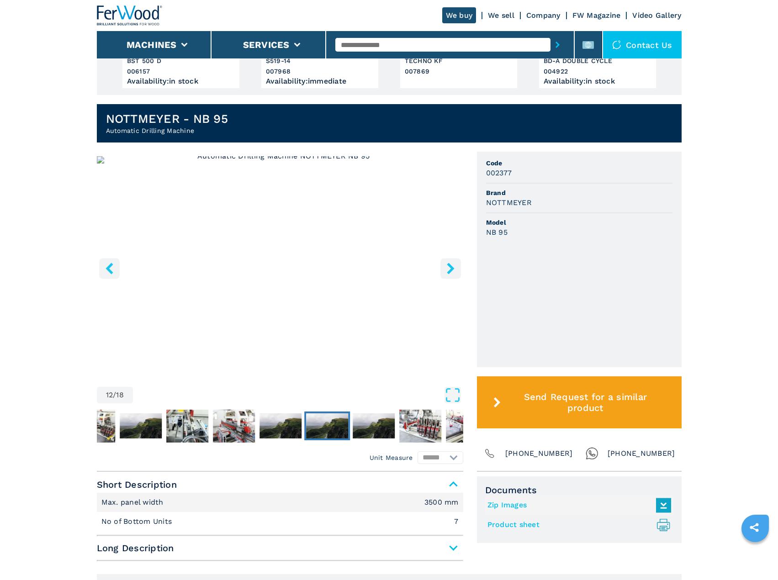
click at [451, 269] on icon "right-button" at bounding box center [450, 268] width 7 height 11
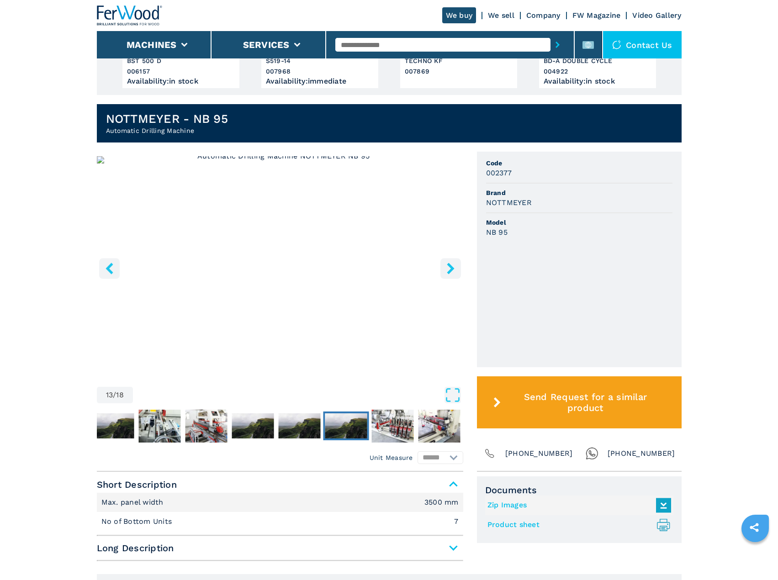
click at [451, 269] on icon "right-button" at bounding box center [450, 268] width 7 height 11
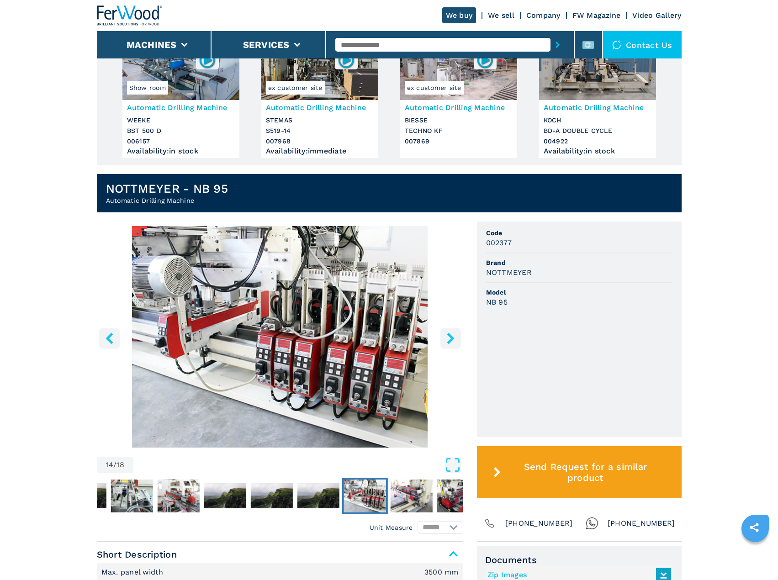
scroll to position [91, 0]
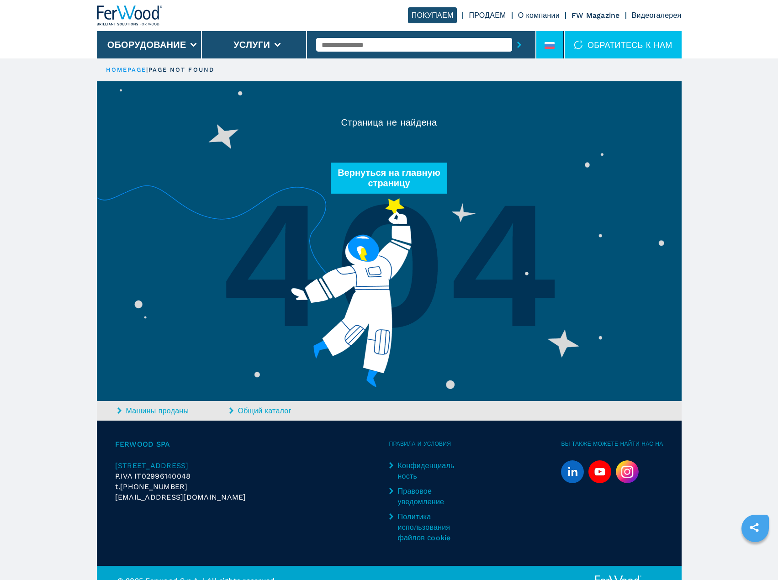
click at [545, 42] on icon at bounding box center [550, 45] width 10 height 7
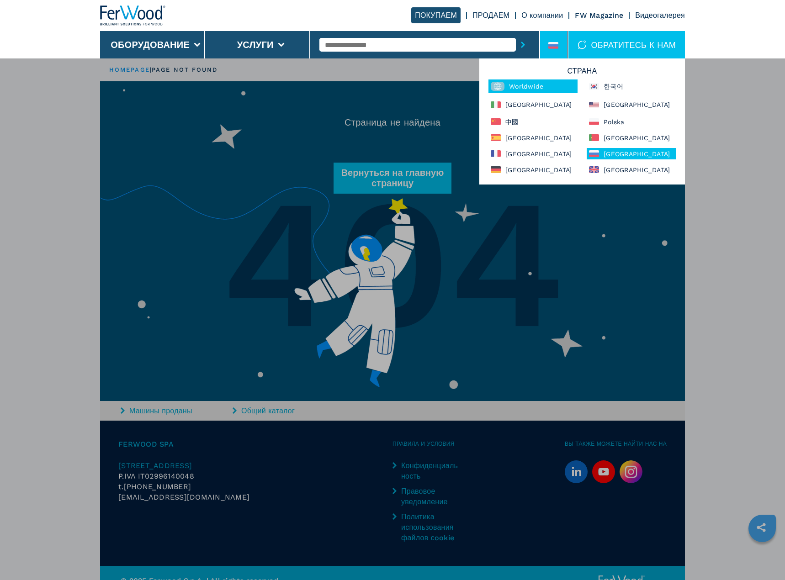
click at [540, 92] on div "Worldwide" at bounding box center [532, 87] width 89 height 14
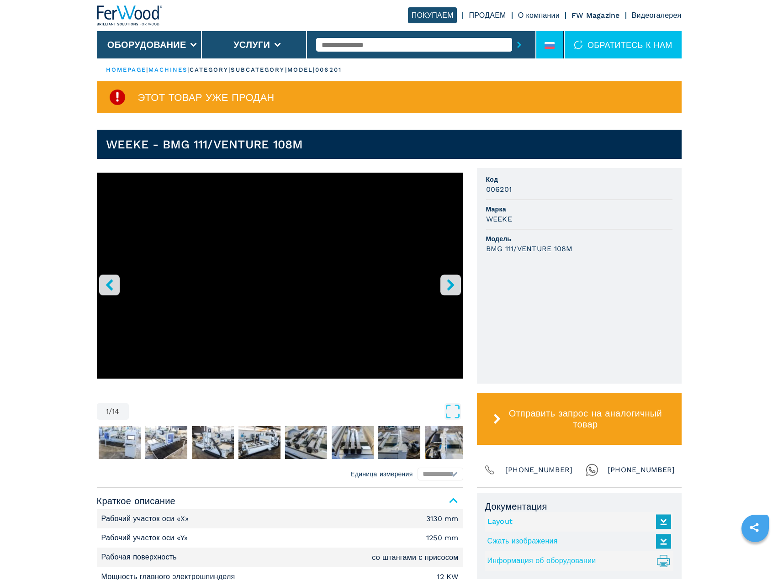
click at [547, 46] on icon at bounding box center [550, 45] width 10 height 7
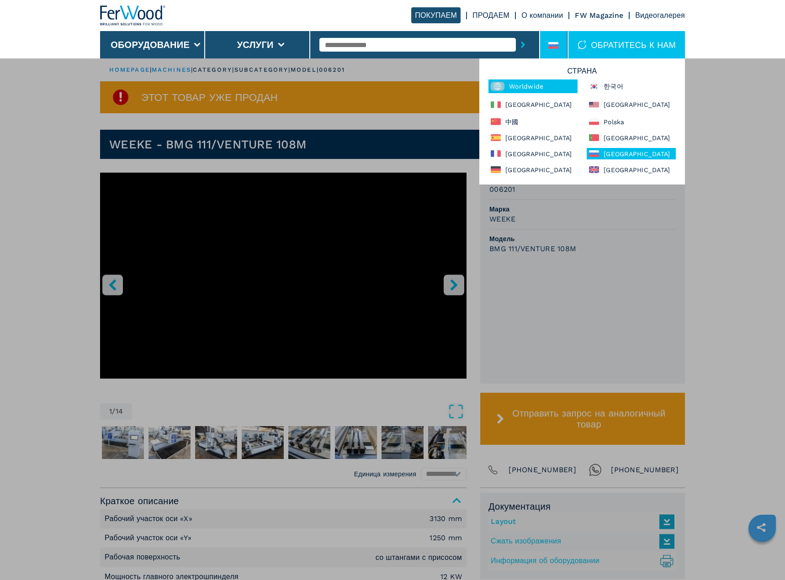
click at [545, 92] on div "Worldwide" at bounding box center [532, 87] width 89 height 14
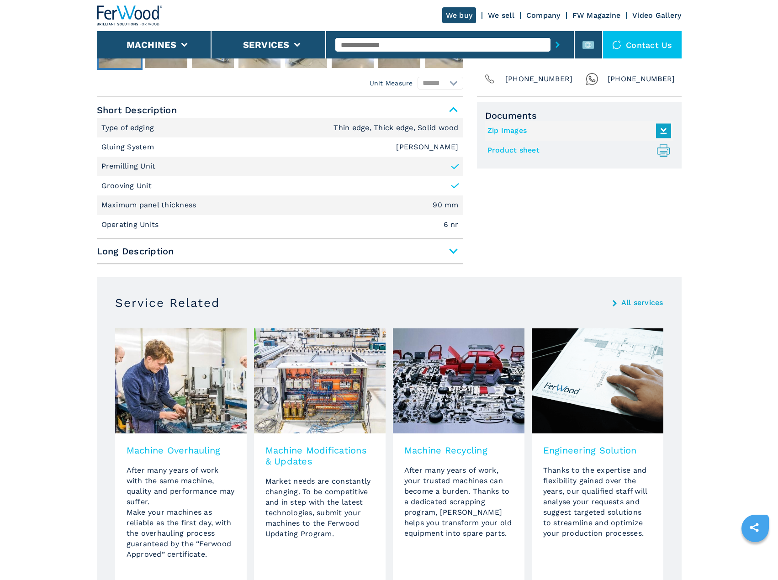
scroll to position [457, 0]
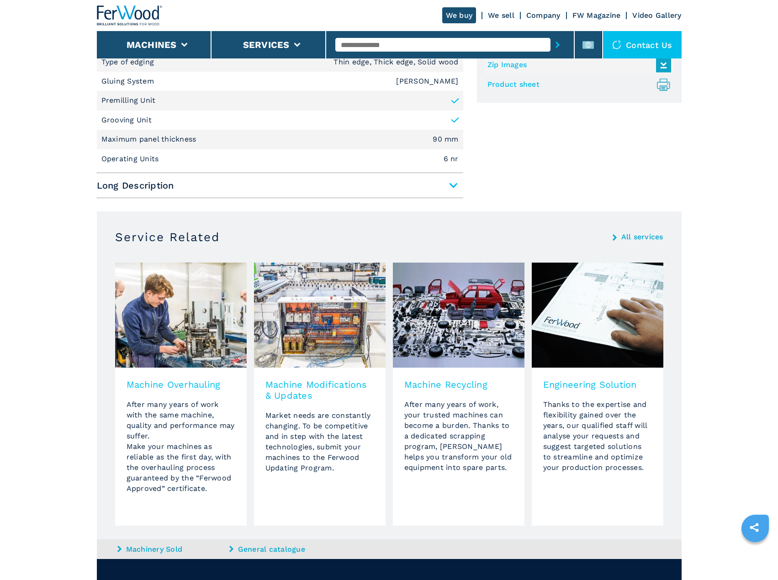
drag, startPoint x: 63, startPoint y: 411, endPoint x: 54, endPoint y: 435, distance: 25.3
click at [55, 435] on main "HOMEPAGE | machines | category | subcategory | model | 007812 This item is alre…" at bounding box center [389, 117] width 778 height 1149
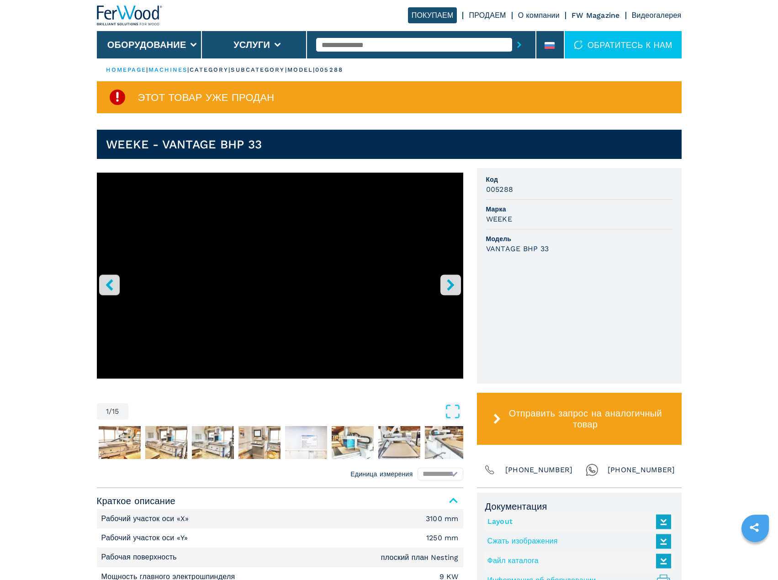
click at [431, 45] on input "text" at bounding box center [414, 45] width 196 height 14
paste input "******"
type input "******"
click at [552, 41] on li at bounding box center [549, 44] width 27 height 27
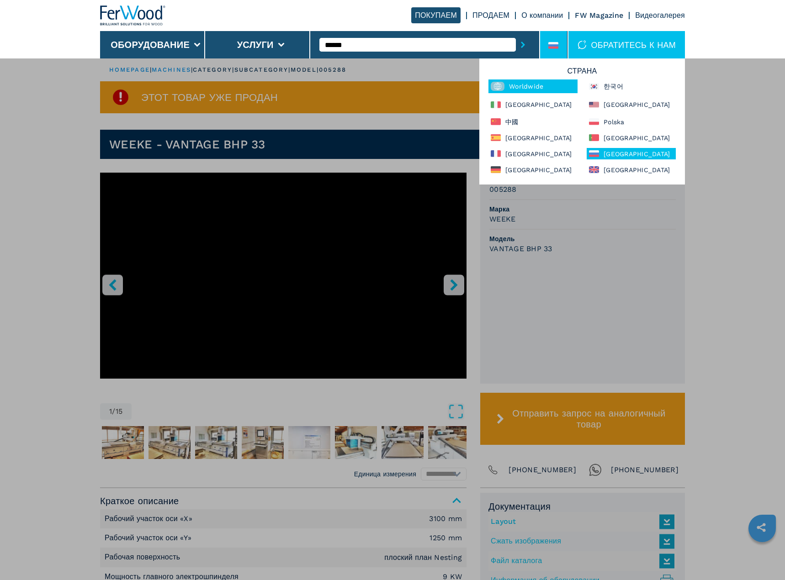
click at [529, 90] on div "Worldwide" at bounding box center [532, 87] width 89 height 14
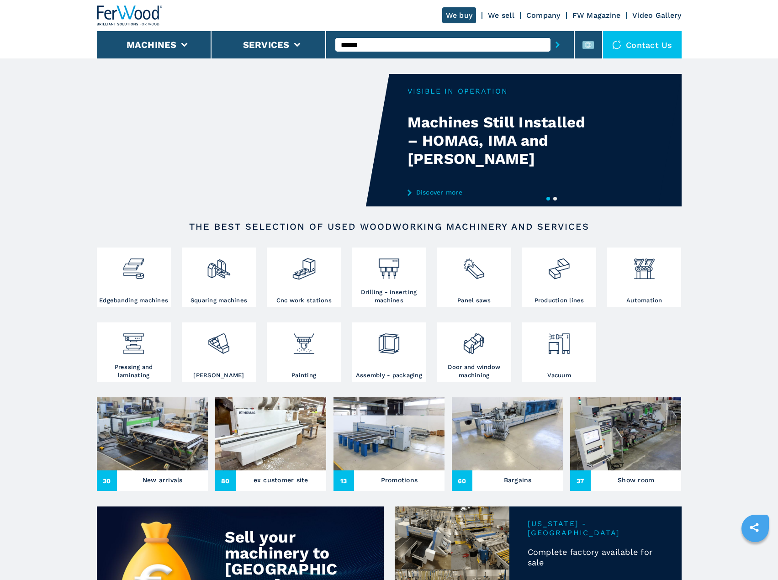
type input "******"
click at [551, 34] on button "submit-button" at bounding box center [558, 44] width 14 height 21
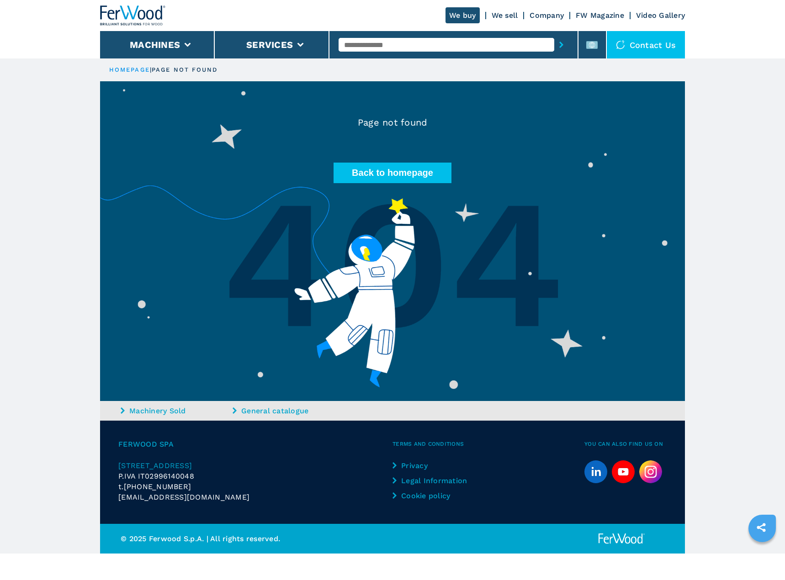
click at [32, 61] on main "HOMEPAGE | page not found Page not found Back to homepage Machinery Sold Genera…" at bounding box center [392, 277] width 785 height 554
